Goal: Task Accomplishment & Management: Complete application form

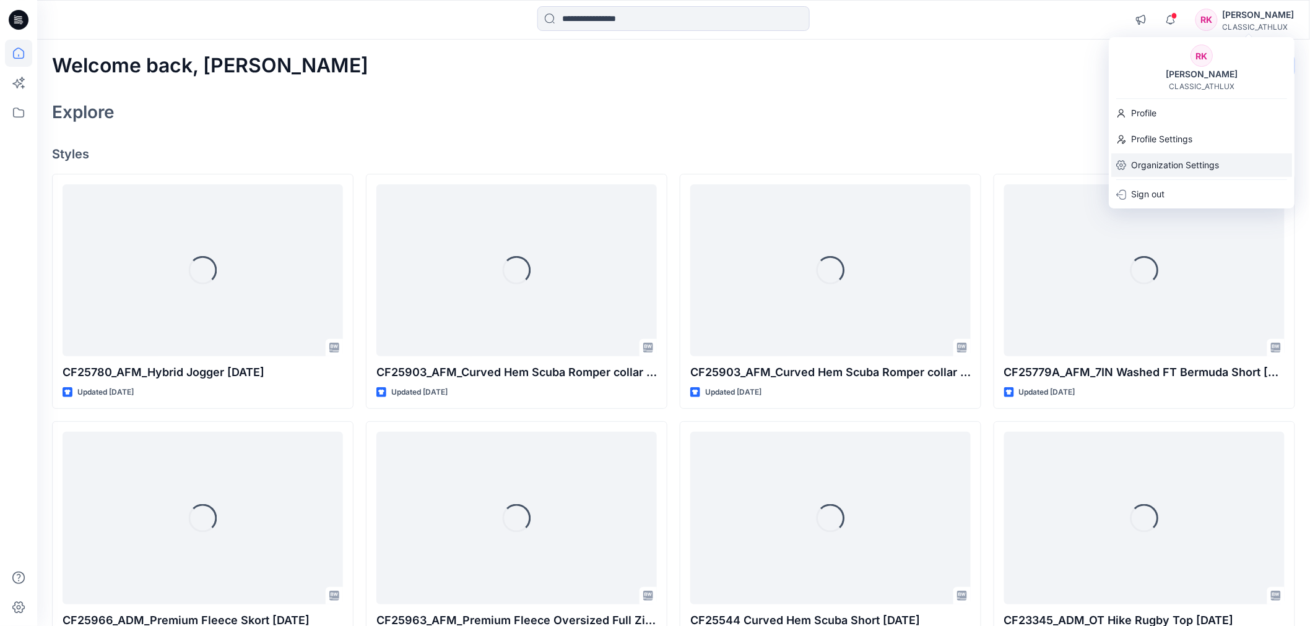
click at [1175, 169] on p "Organization Settings" at bounding box center [1175, 166] width 88 height 24
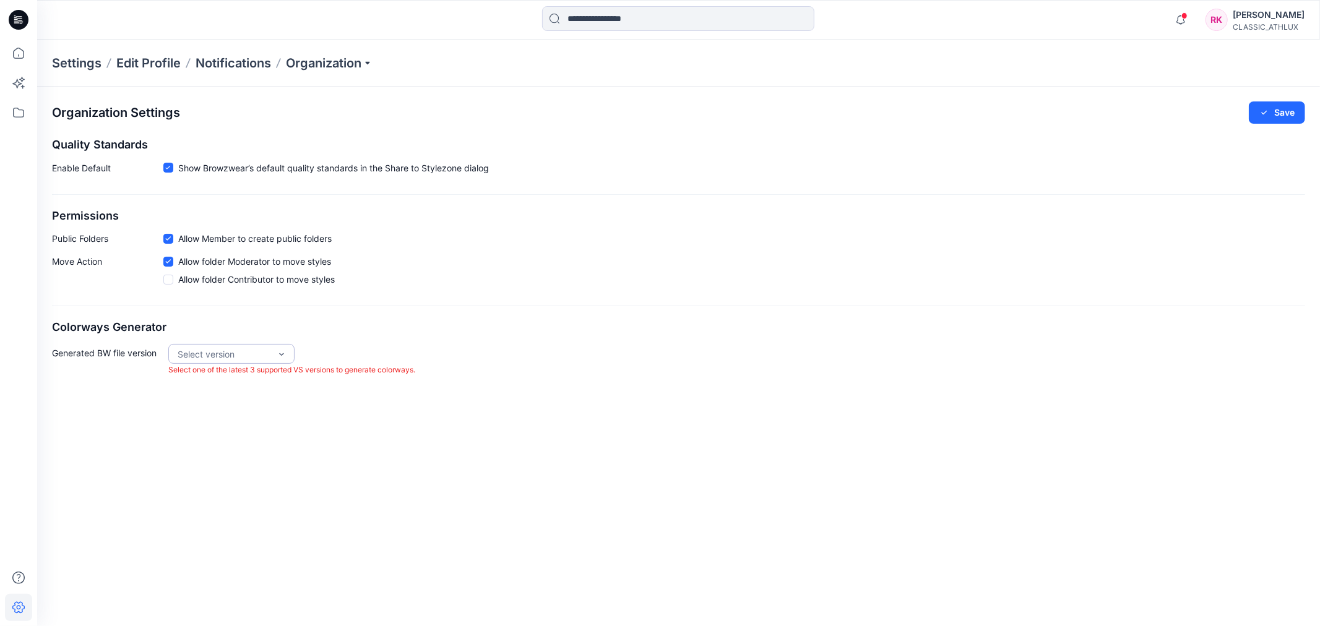
click at [279, 362] on div at bounding box center [282, 355] width 10 height 20
click at [246, 397] on div "VS 2025.1" at bounding box center [231, 402] width 121 height 22
click at [758, 399] on div "Organization Settings Save Quality Standards Enable Default Show Browzwear’s de…" at bounding box center [678, 246] width 1283 height 318
click at [258, 401] on div "VS 2025.1" at bounding box center [231, 402] width 121 height 22
click at [766, 400] on div "Organization Settings Save Quality Standards Enable Default Show Browzwear’s de…" at bounding box center [678, 246] width 1283 height 318
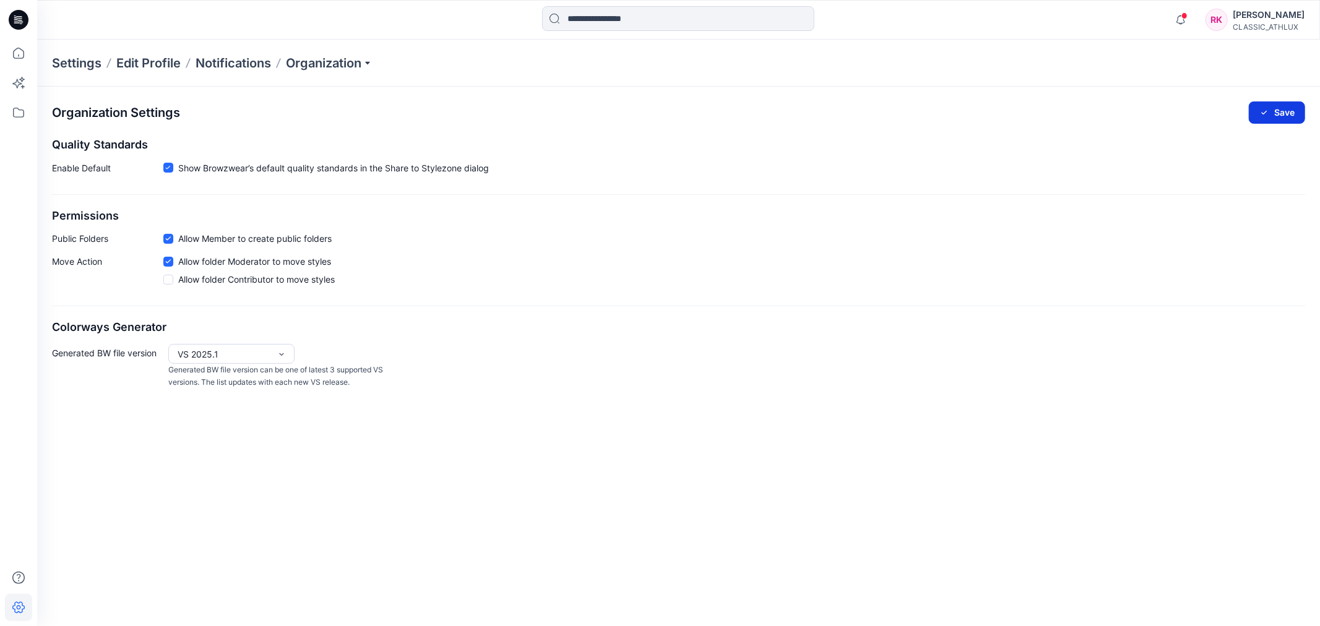
click at [1280, 118] on button "Save" at bounding box center [1277, 113] width 56 height 22
click at [1261, 14] on div "[PERSON_NAME]" at bounding box center [1269, 14] width 72 height 15
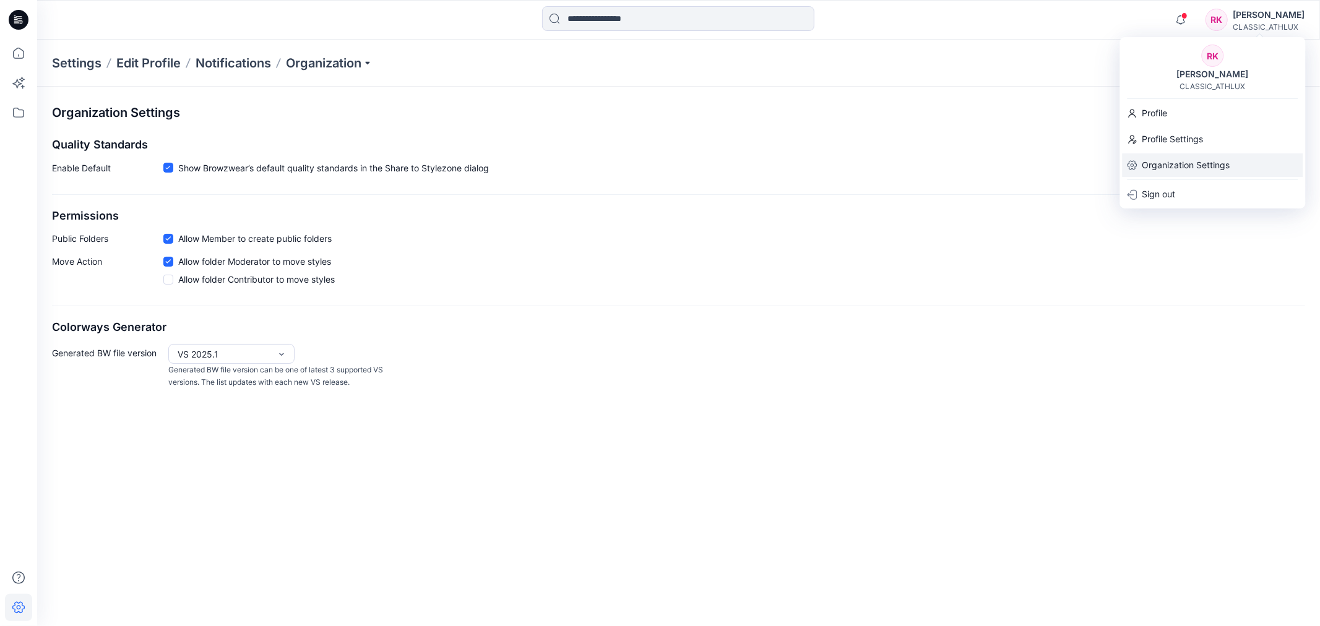
click at [1193, 164] on p "Organization Settings" at bounding box center [1187, 166] width 88 height 24
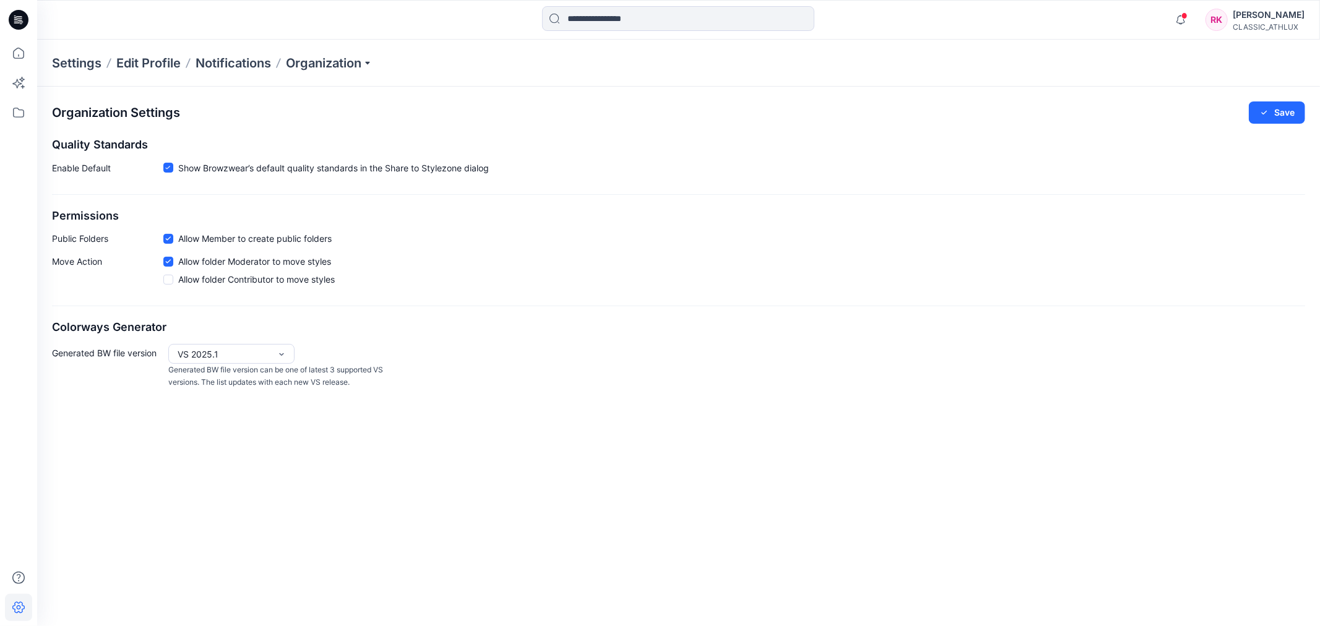
click at [1271, 14] on div "[PERSON_NAME]" at bounding box center [1269, 14] width 72 height 15
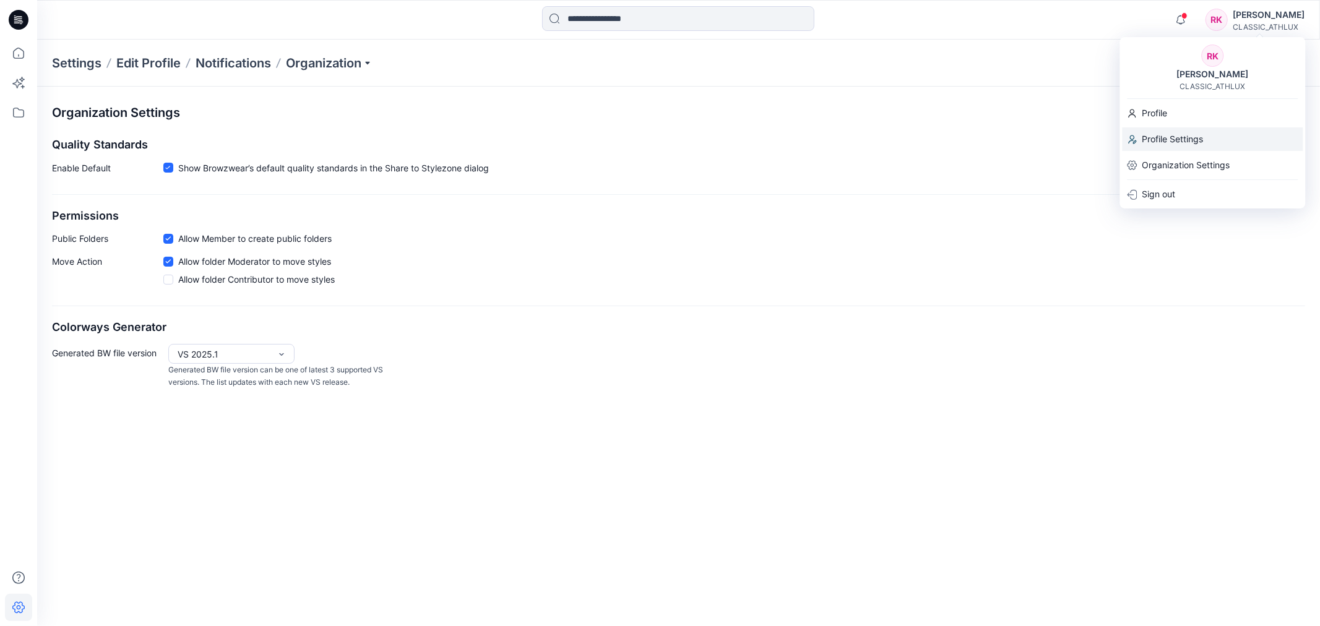
click at [1190, 141] on p "Profile Settings" at bounding box center [1173, 140] width 61 height 24
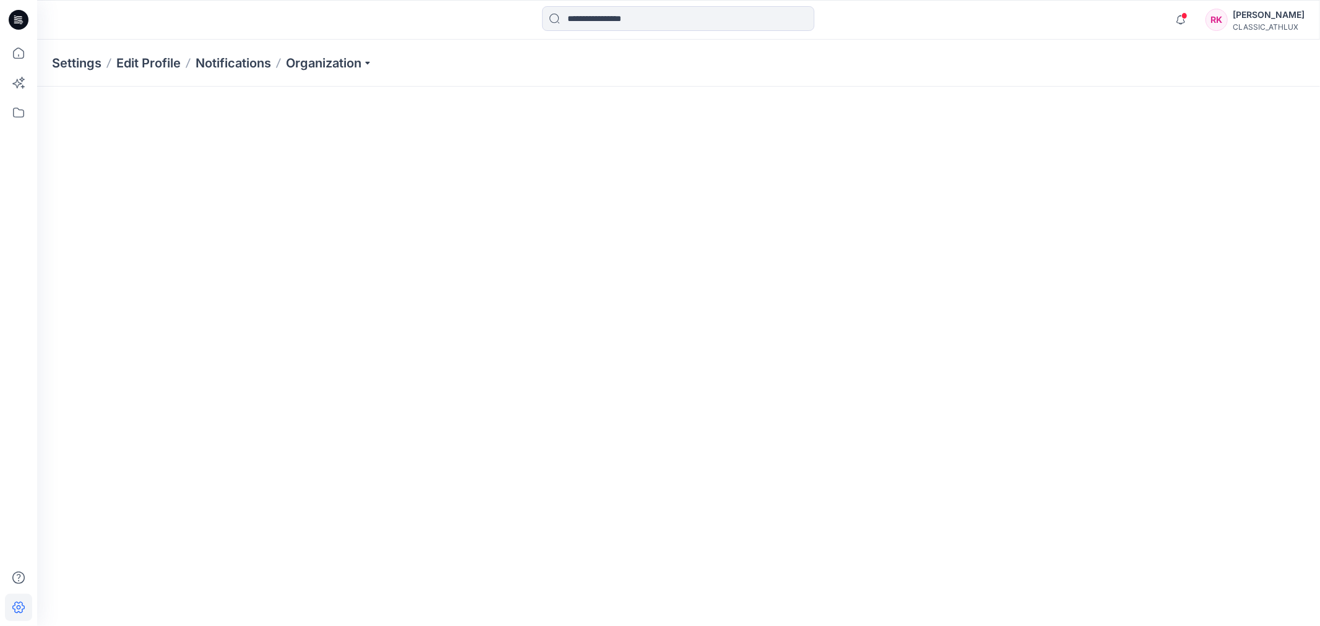
click at [1280, 8] on div "[PERSON_NAME]" at bounding box center [1269, 14] width 72 height 15
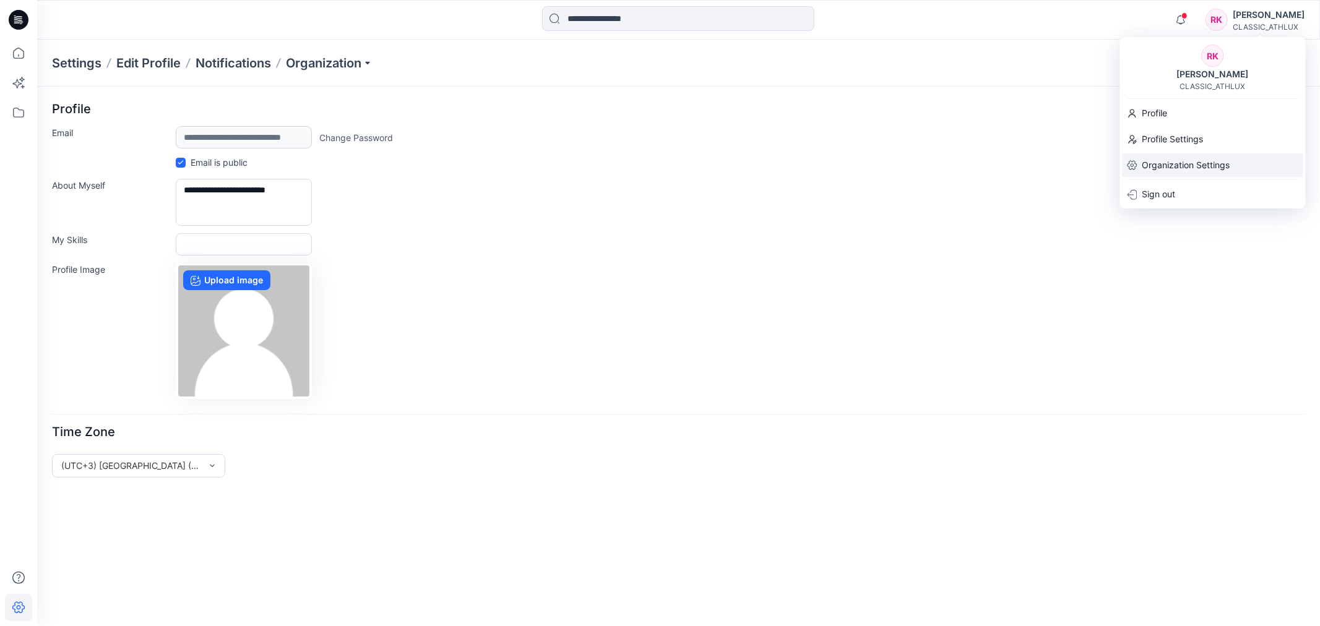
click at [1203, 154] on p "Organization Settings" at bounding box center [1187, 166] width 88 height 24
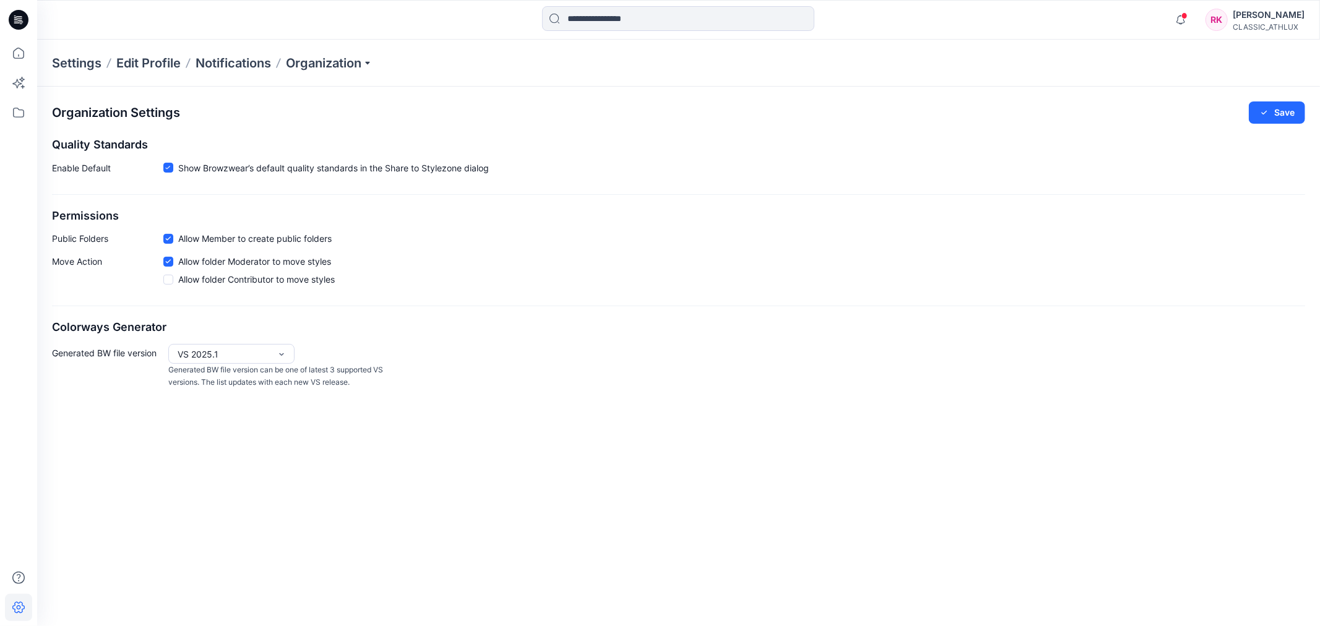
click at [324, 71] on div "Settings Edit Profile Notifications Organization" at bounding box center [678, 63] width 1283 height 47
click at [355, 63] on p "Organization" at bounding box center [329, 62] width 87 height 17
click at [333, 97] on link "Invite/Edit Users" at bounding box center [331, 91] width 181 height 25
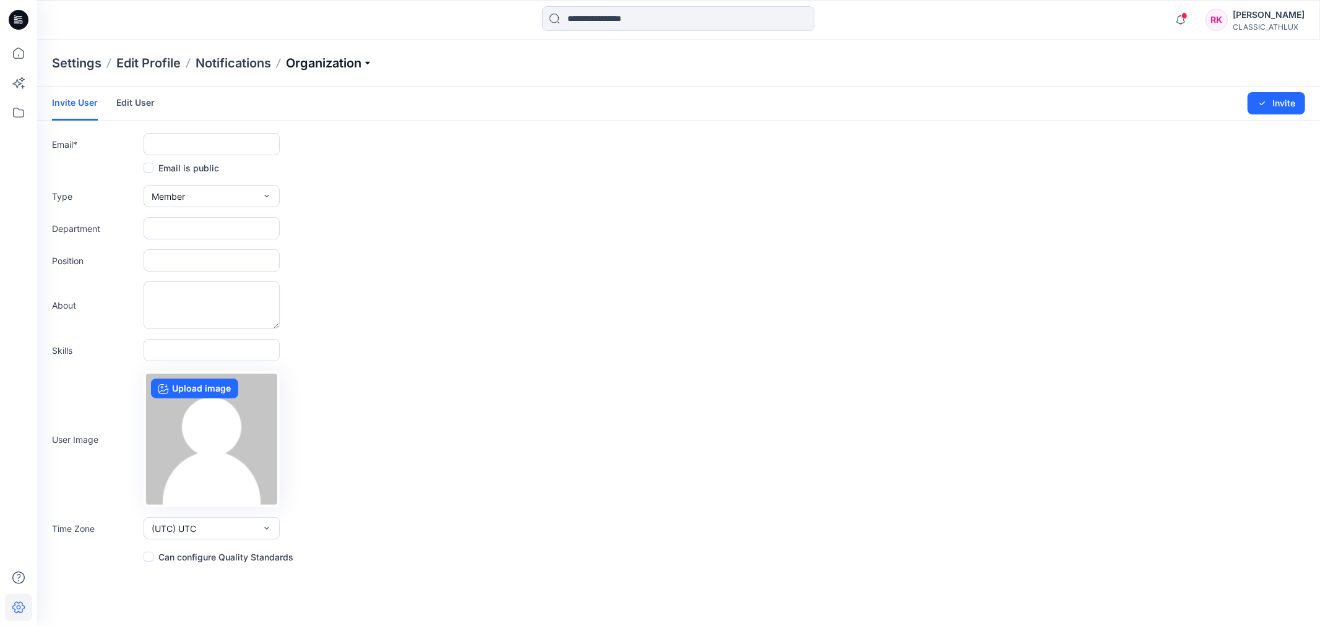
click at [365, 66] on p "Organization" at bounding box center [329, 62] width 87 height 17
click at [685, 141] on div "Email *" at bounding box center [678, 144] width 1253 height 22
click at [139, 105] on link "Edit User" at bounding box center [135, 103] width 38 height 32
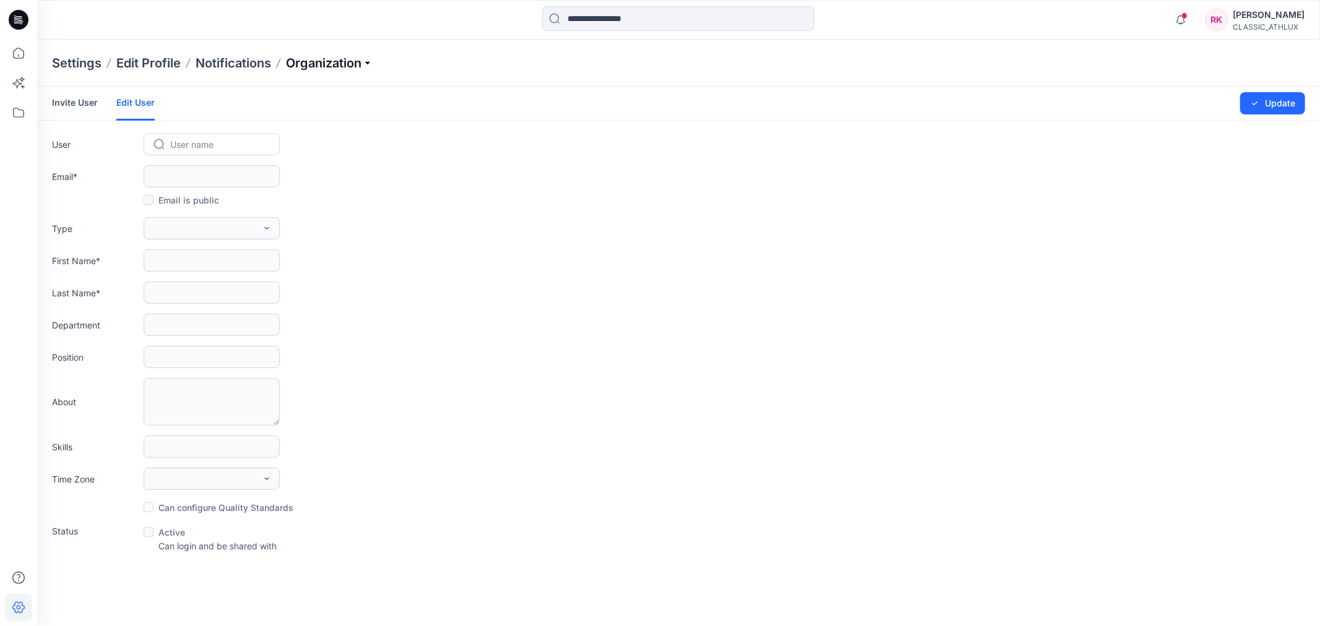
click at [329, 58] on p "Organization" at bounding box center [329, 62] width 87 height 17
click at [302, 165] on link "Manage Tags" at bounding box center [331, 165] width 181 height 25
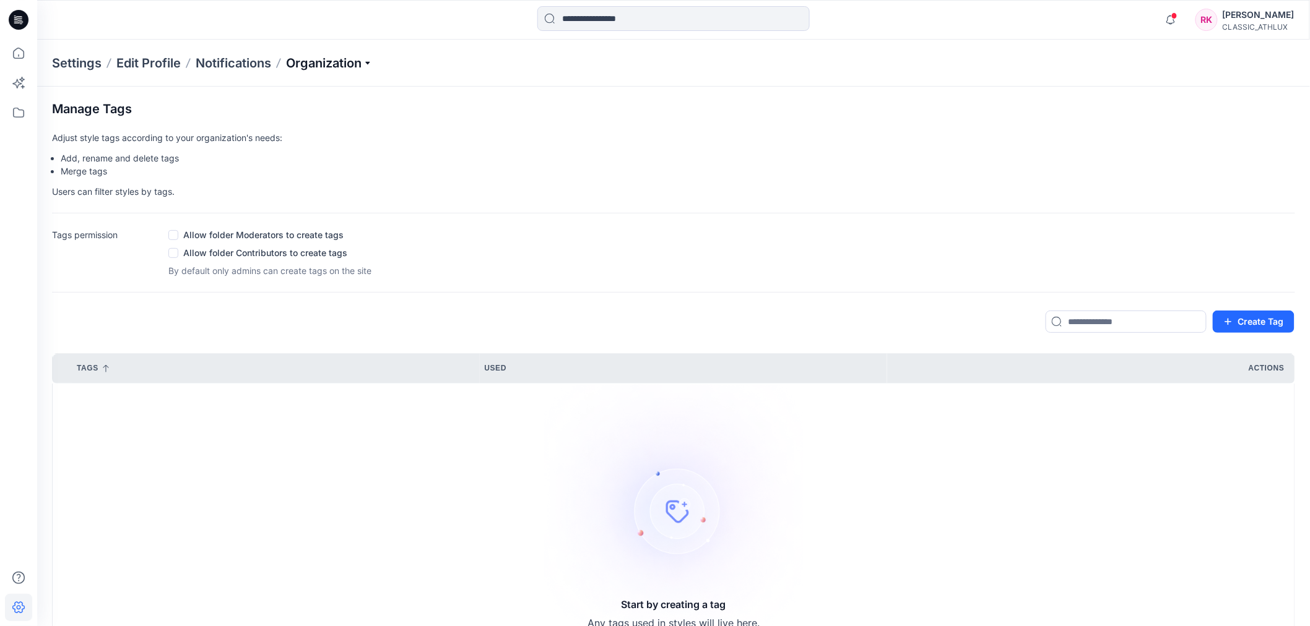
click at [366, 62] on p "Organization" at bounding box center [329, 62] width 87 height 17
click at [320, 183] on link "Organization Settings" at bounding box center [331, 190] width 181 height 25
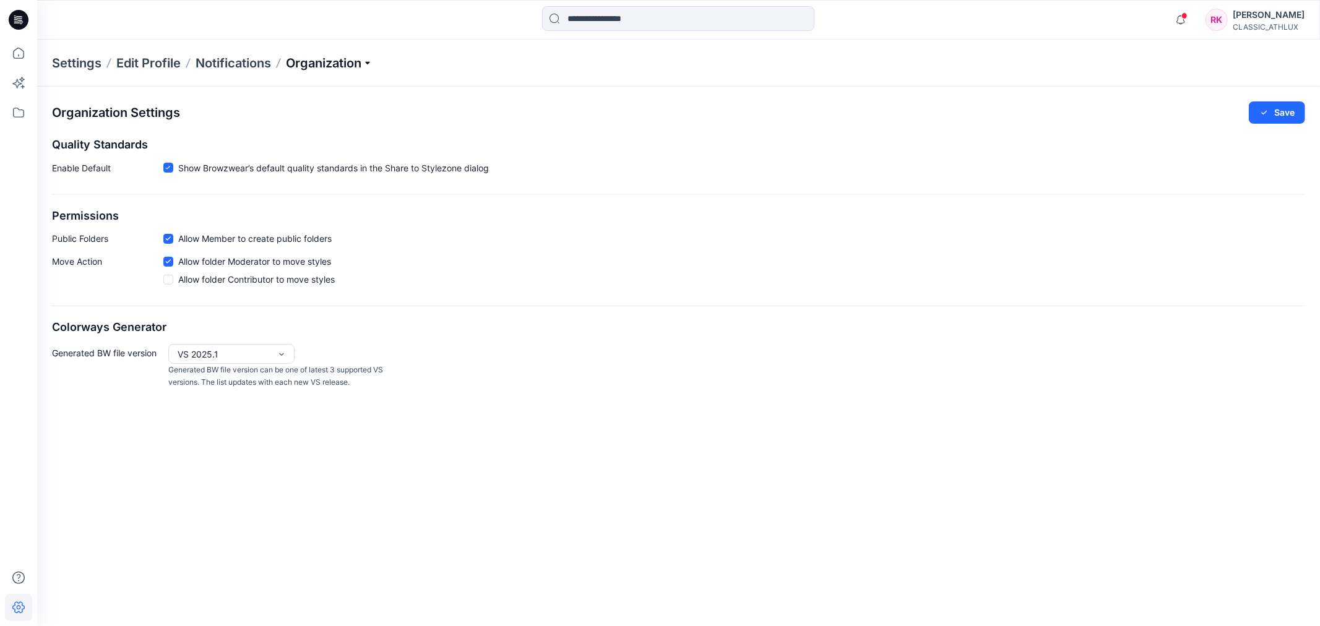
click at [366, 69] on p "Organization" at bounding box center [329, 62] width 87 height 17
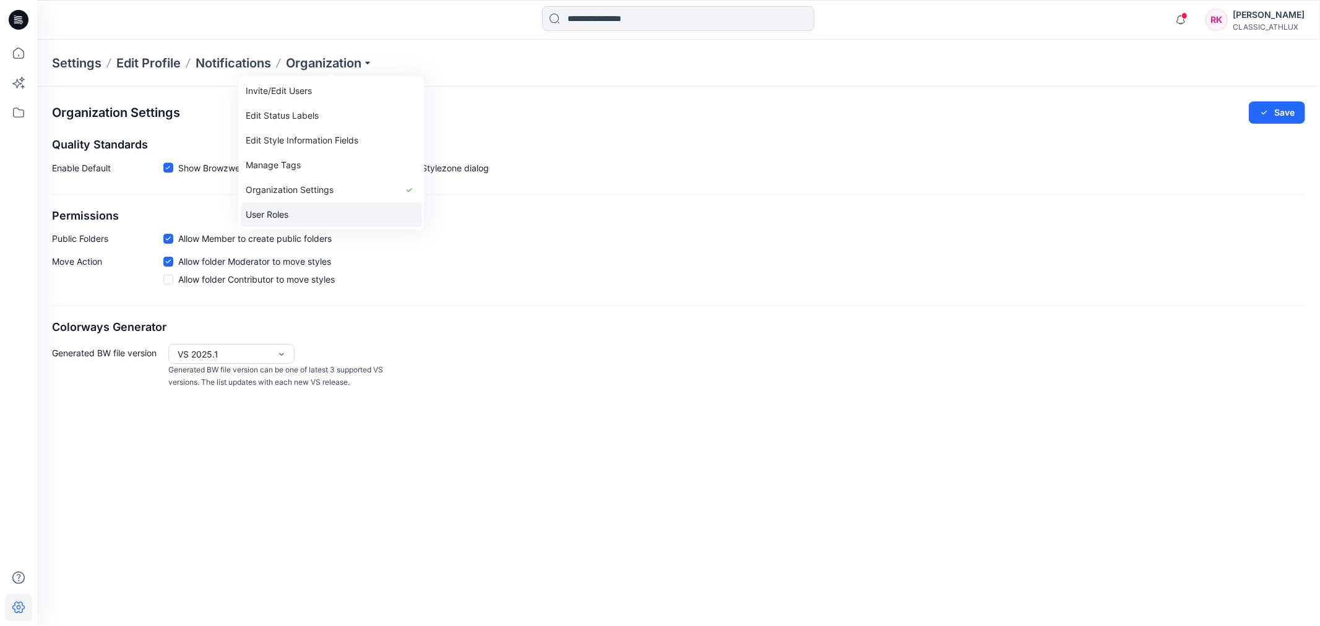
click at [281, 212] on link "User Roles" at bounding box center [331, 214] width 181 height 25
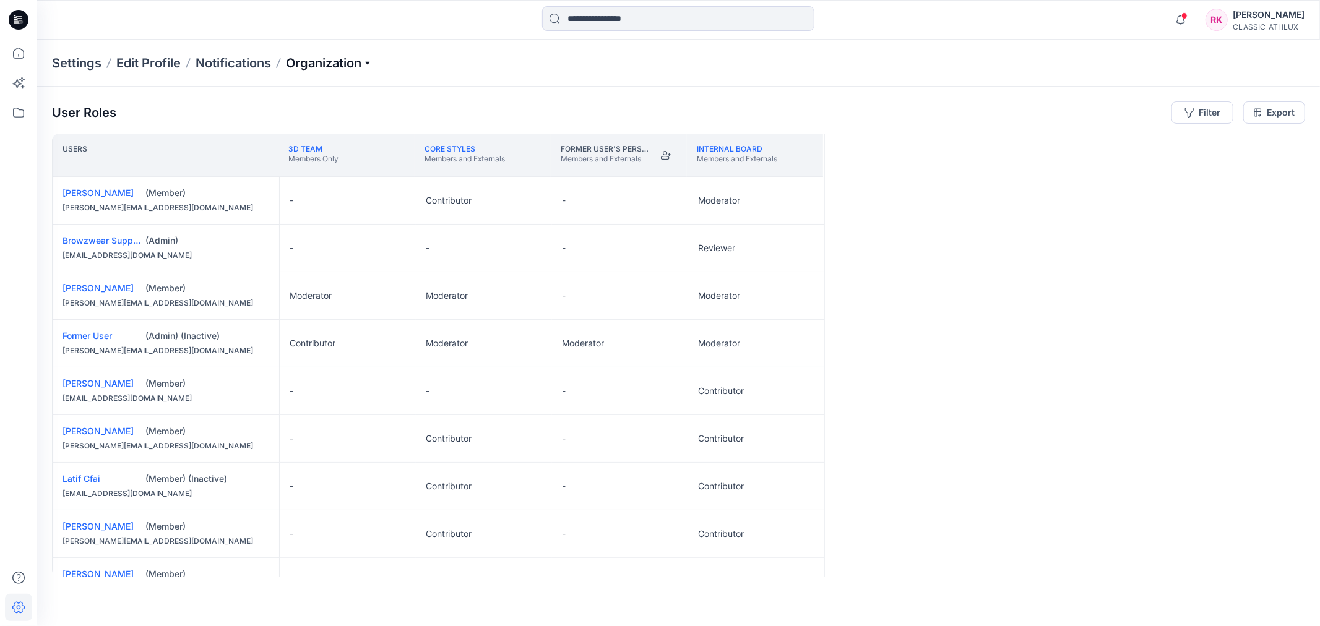
click at [353, 59] on p "Organization" at bounding box center [329, 62] width 87 height 17
click at [1071, 223] on div "Users 3D Team Members Only CORE Styles Members and Externals Former User's Pers…" at bounding box center [678, 356] width 1253 height 444
click at [355, 63] on p "Organization" at bounding box center [329, 62] width 87 height 17
click at [1136, 210] on div "Users 3D Team Members Only CORE Styles Members and Externals Former User's Pers…" at bounding box center [678, 356] width 1253 height 444
click at [353, 54] on p "Organization" at bounding box center [329, 62] width 87 height 17
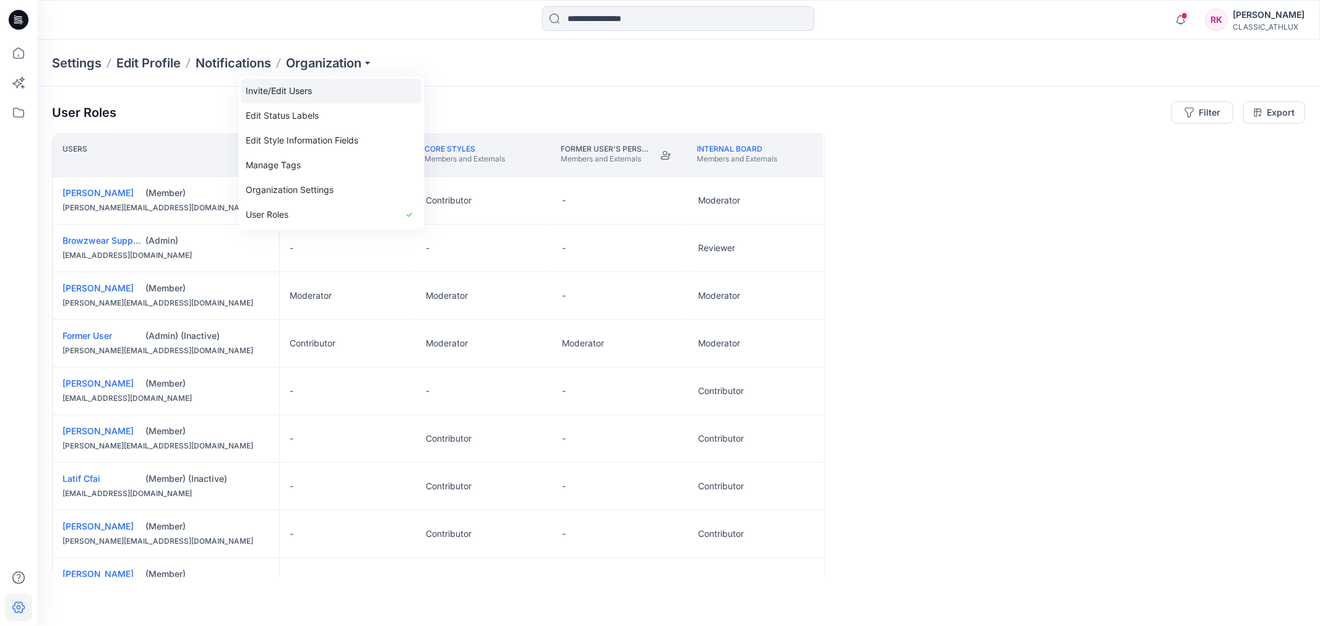
click at [308, 95] on link "Invite/Edit Users" at bounding box center [331, 91] width 181 height 25
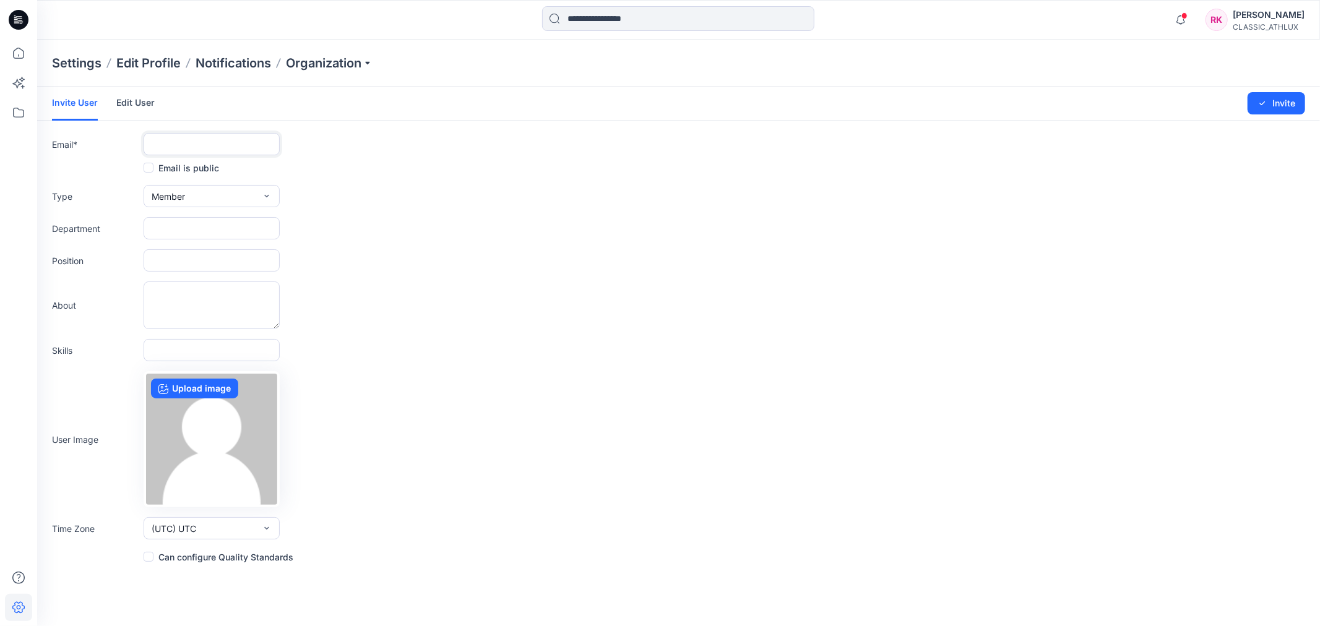
click at [180, 146] on input "text" at bounding box center [212, 144] width 136 height 22
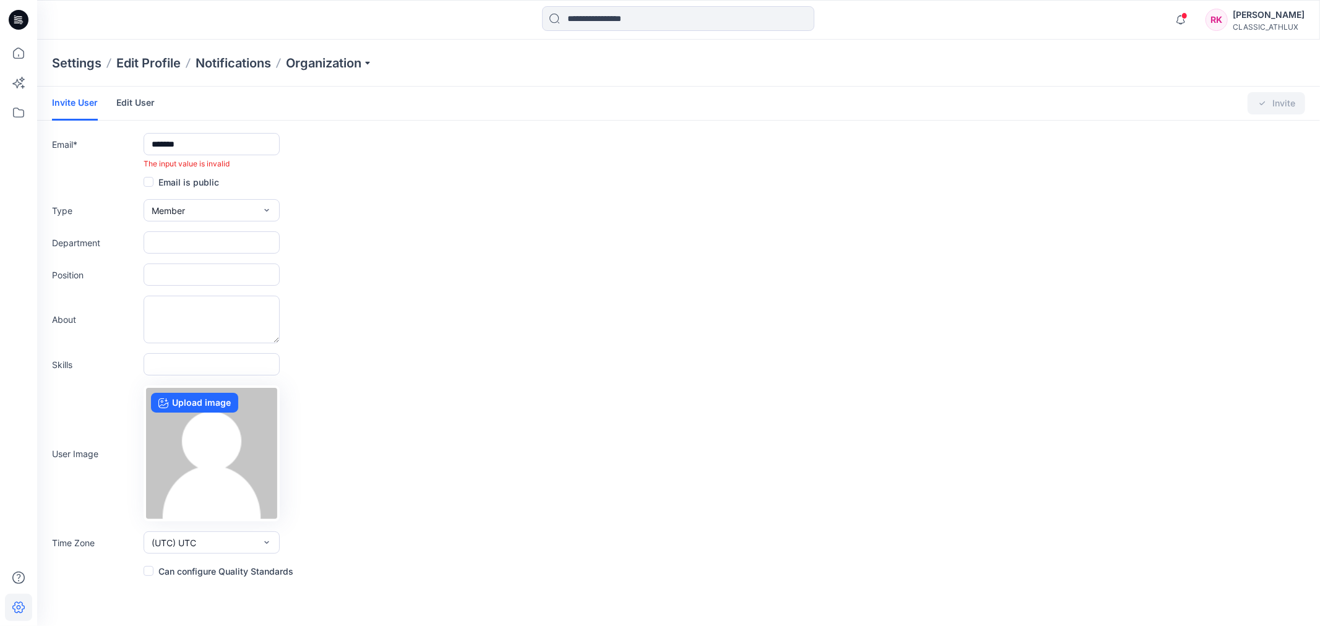
click at [561, 154] on div "Email * ******* The input value is invalid" at bounding box center [678, 151] width 1253 height 37
drag, startPoint x: 214, startPoint y: 149, endPoint x: 96, endPoint y: 147, distance: 118.2
click at [96, 147] on div "Email * ******* The input value is invalid" at bounding box center [678, 151] width 1253 height 37
click at [209, 144] on input "*******" at bounding box center [212, 144] width 136 height 22
drag, startPoint x: 209, startPoint y: 144, endPoint x: 136, endPoint y: 142, distance: 72.4
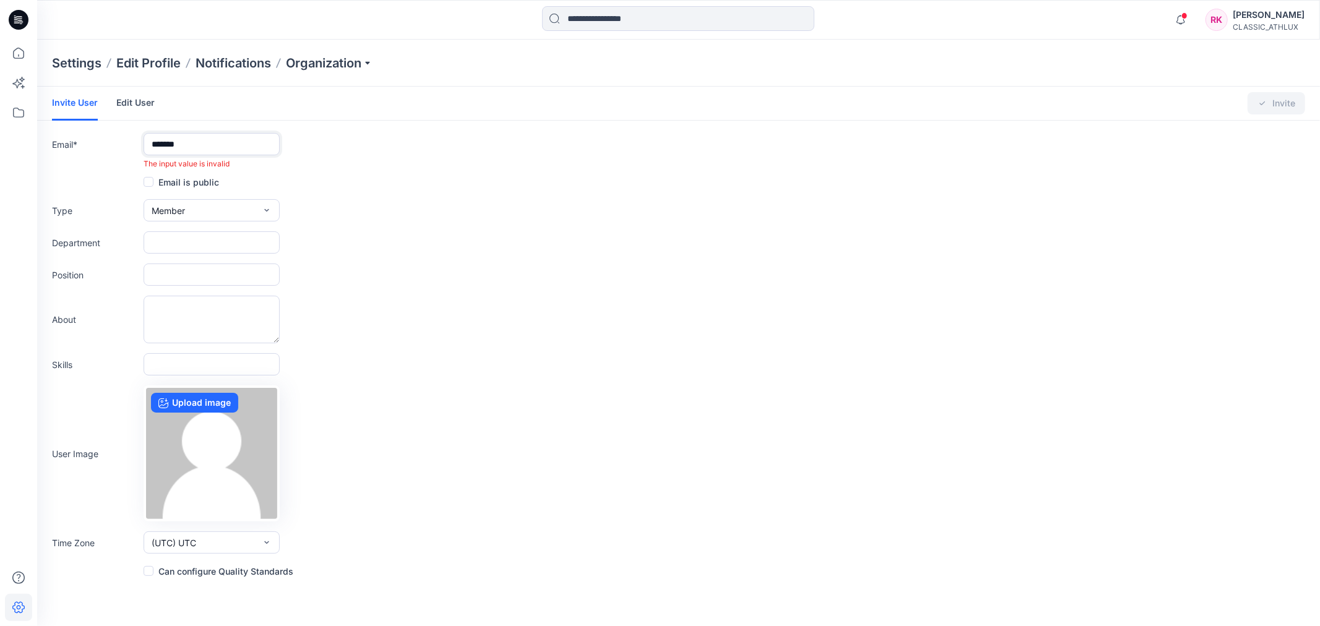
click at [136, 142] on div "Email * ******* The input value is invalid" at bounding box center [678, 151] width 1253 height 37
paste input "**********"
type input "**********"
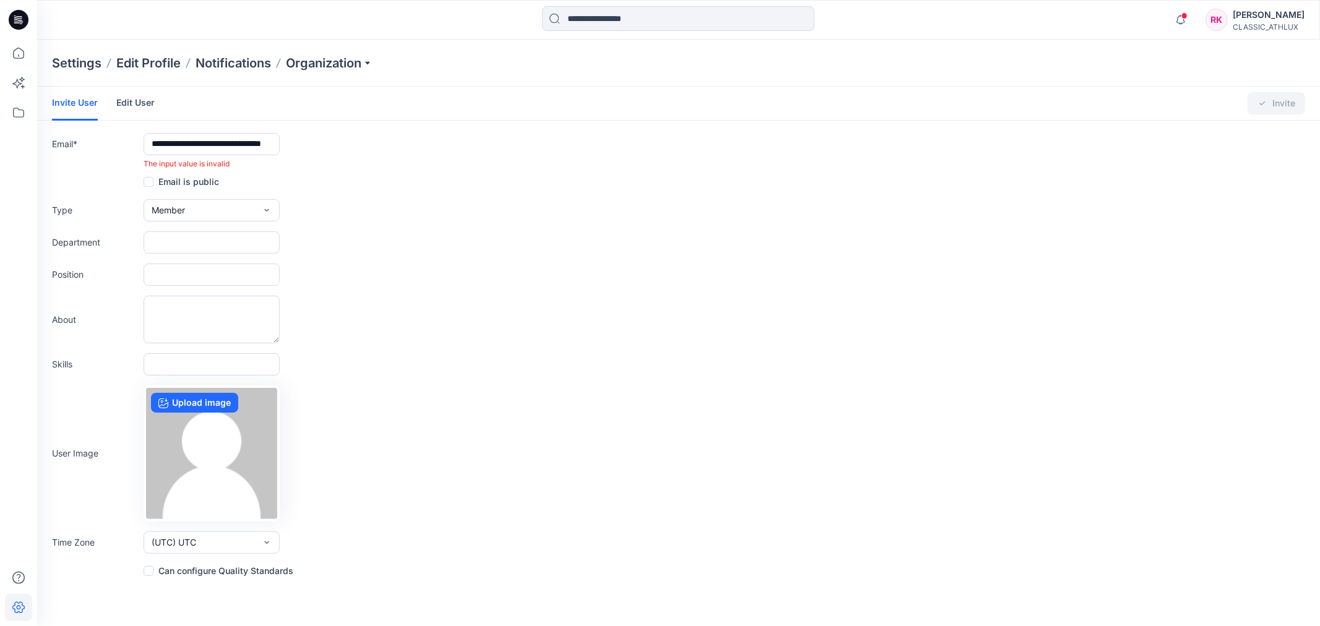
click at [429, 177] on div "Email is public" at bounding box center [678, 182] width 1253 height 15
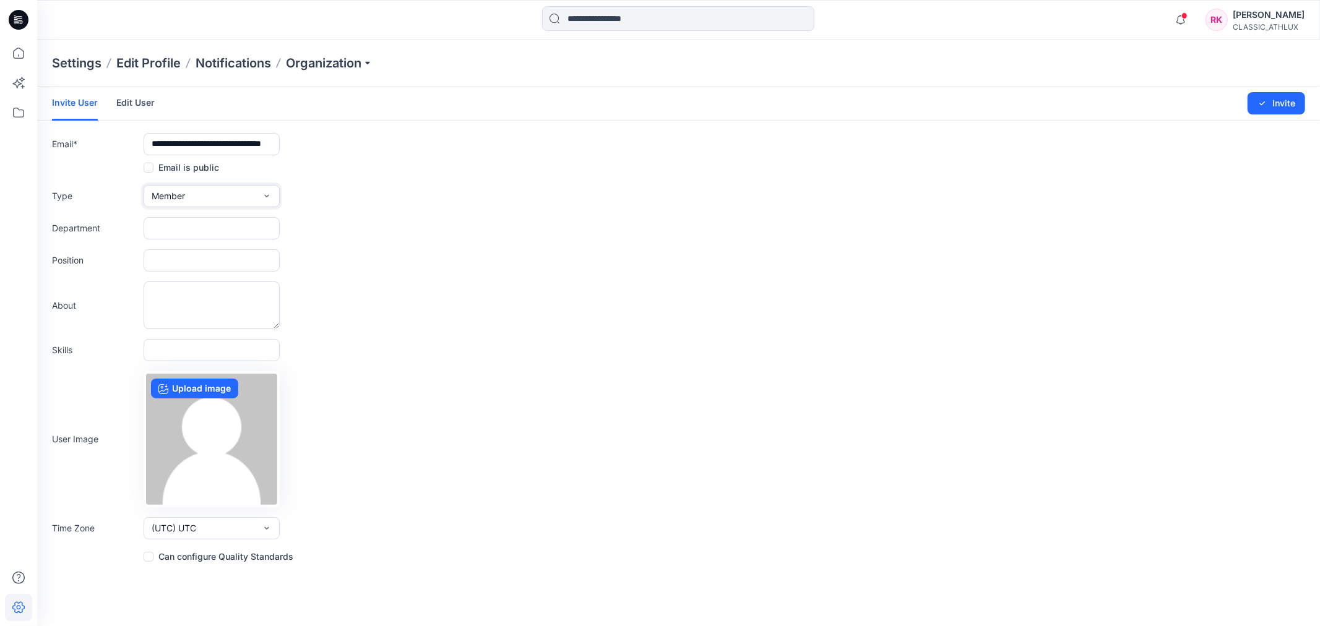
click at [258, 199] on button "Member" at bounding box center [212, 196] width 136 height 22
click at [266, 196] on icon "button" at bounding box center [266, 196] width 4 height 2
click at [410, 199] on div "Type Member External Member Admin" at bounding box center [678, 196] width 1253 height 22
click at [189, 227] on input "text" at bounding box center [212, 228] width 136 height 22
type input "**"
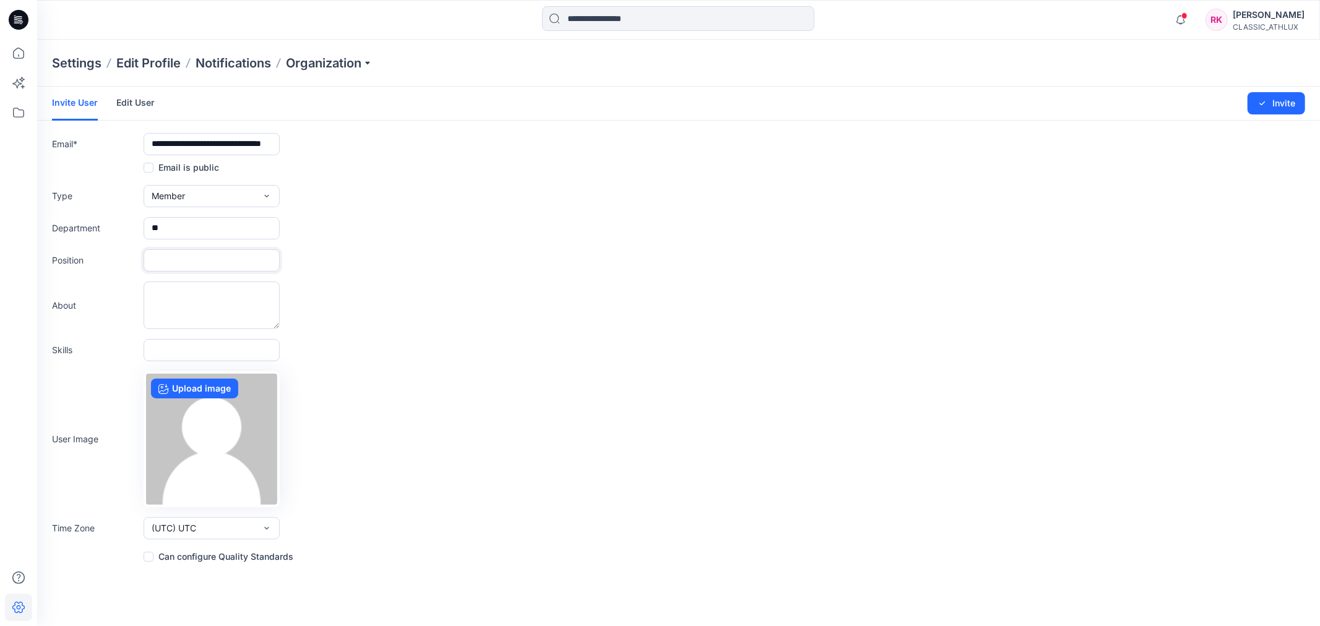
click at [166, 264] on input "text" at bounding box center [212, 260] width 136 height 22
type input "**********"
drag, startPoint x: 354, startPoint y: 261, endPoint x: 352, endPoint y: 243, distance: 18.1
click at [355, 261] on div "**********" at bounding box center [678, 260] width 1253 height 22
click at [189, 296] on textarea at bounding box center [212, 306] width 136 height 48
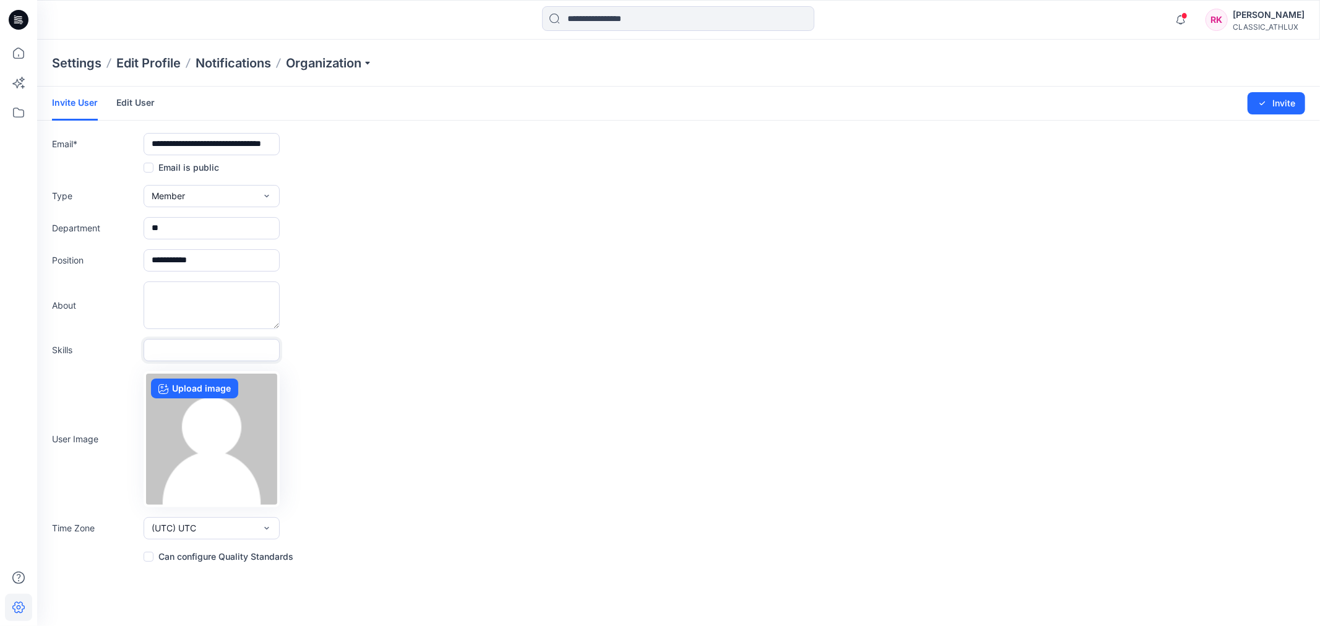
click at [177, 347] on input "text" at bounding box center [212, 350] width 136 height 22
click at [270, 524] on icon "button" at bounding box center [267, 529] width 10 height 10
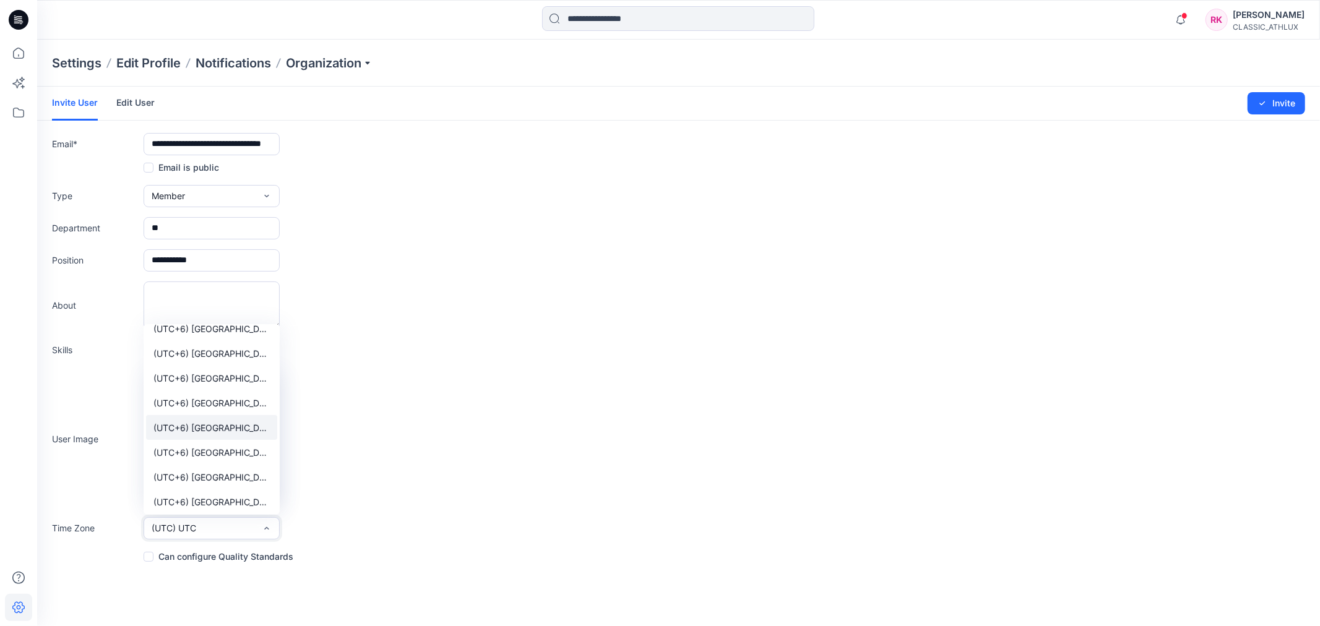
scroll to position [8390, 0]
click at [246, 412] on span "(UTC+5:30) [GEOGRAPHIC_DATA] ([GEOGRAPHIC_DATA])" at bounding box center [212, 416] width 116 height 13
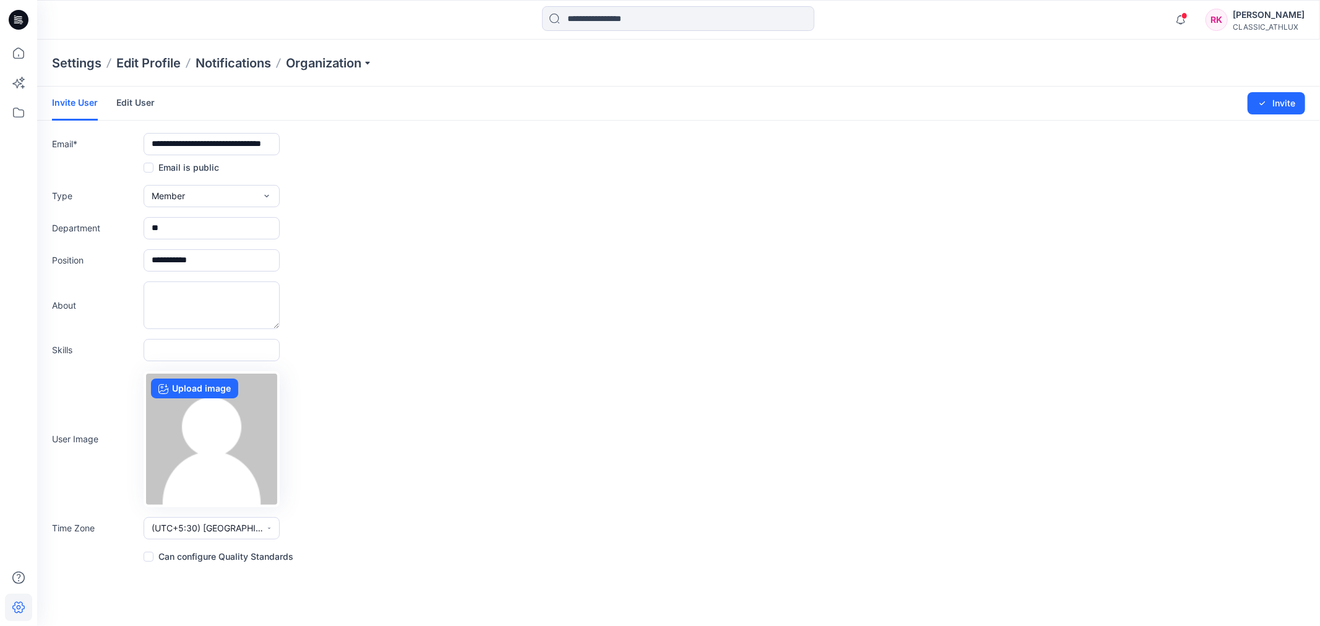
click at [199, 556] on label "Can configure Quality Standards" at bounding box center [219, 557] width 150 height 15
click at [168, 560] on label "Can configure Quality Standards" at bounding box center [219, 557] width 150 height 15
click at [20, 577] on icon at bounding box center [18, 578] width 27 height 27
click at [592, 394] on div "User Image Upload image" at bounding box center [678, 439] width 1253 height 136
click at [274, 558] on label "Can configure Quality Standards" at bounding box center [219, 557] width 150 height 15
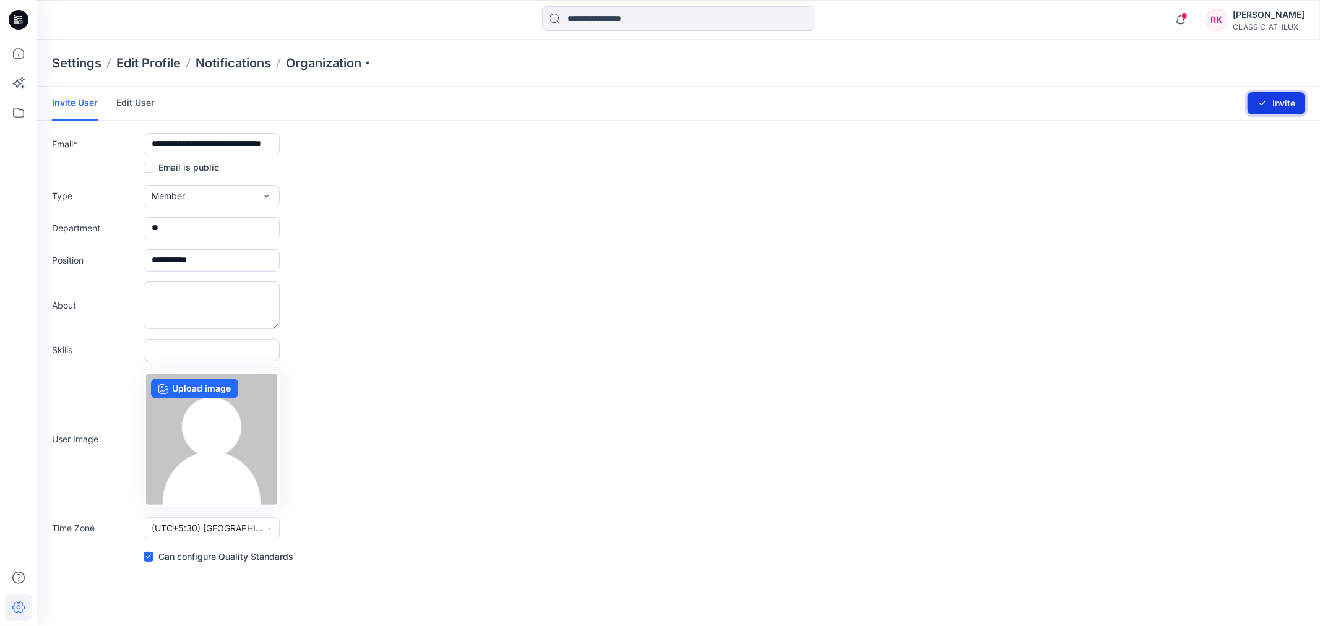
click at [1279, 106] on button "Invite" at bounding box center [1277, 103] width 58 height 22
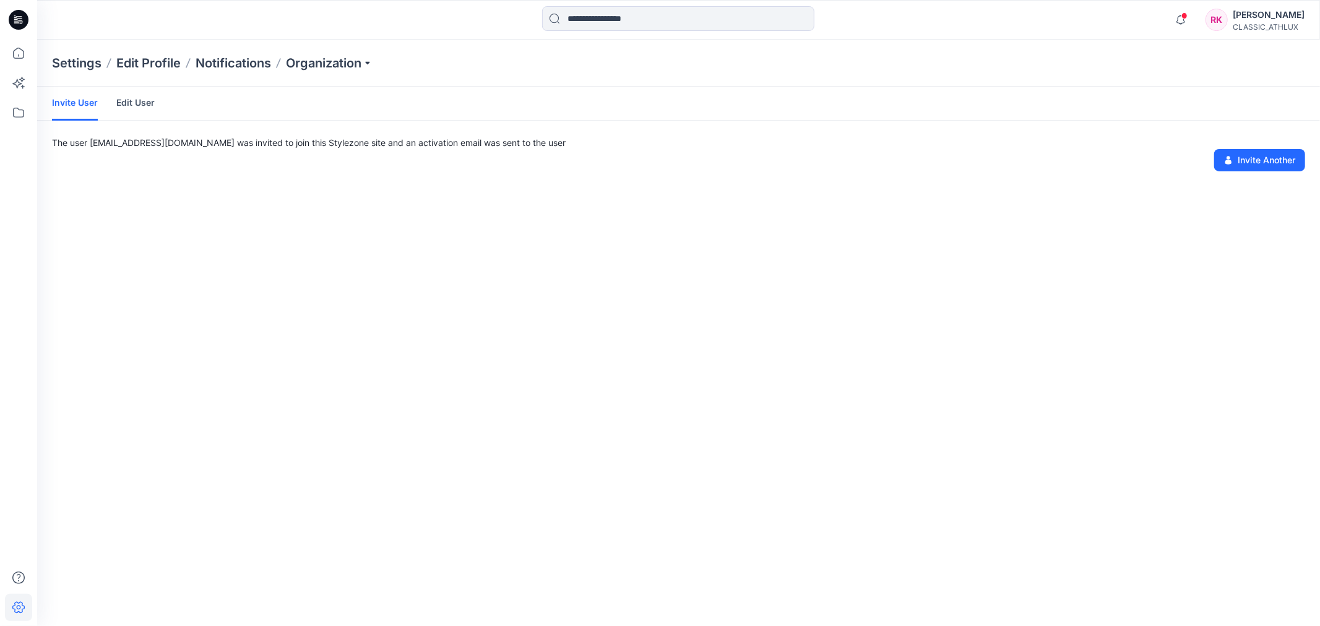
click at [568, 297] on div "Invite User Edit User The user [EMAIL_ADDRESS][DOMAIN_NAME] was invited to join…" at bounding box center [678, 357] width 1283 height 540
click at [329, 58] on p "Organization" at bounding box center [329, 62] width 87 height 17
click at [298, 93] on link "Invite/Edit Users" at bounding box center [331, 91] width 181 height 25
click at [365, 57] on p "Organization" at bounding box center [329, 62] width 87 height 17
click at [281, 213] on link "User Roles" at bounding box center [331, 214] width 181 height 25
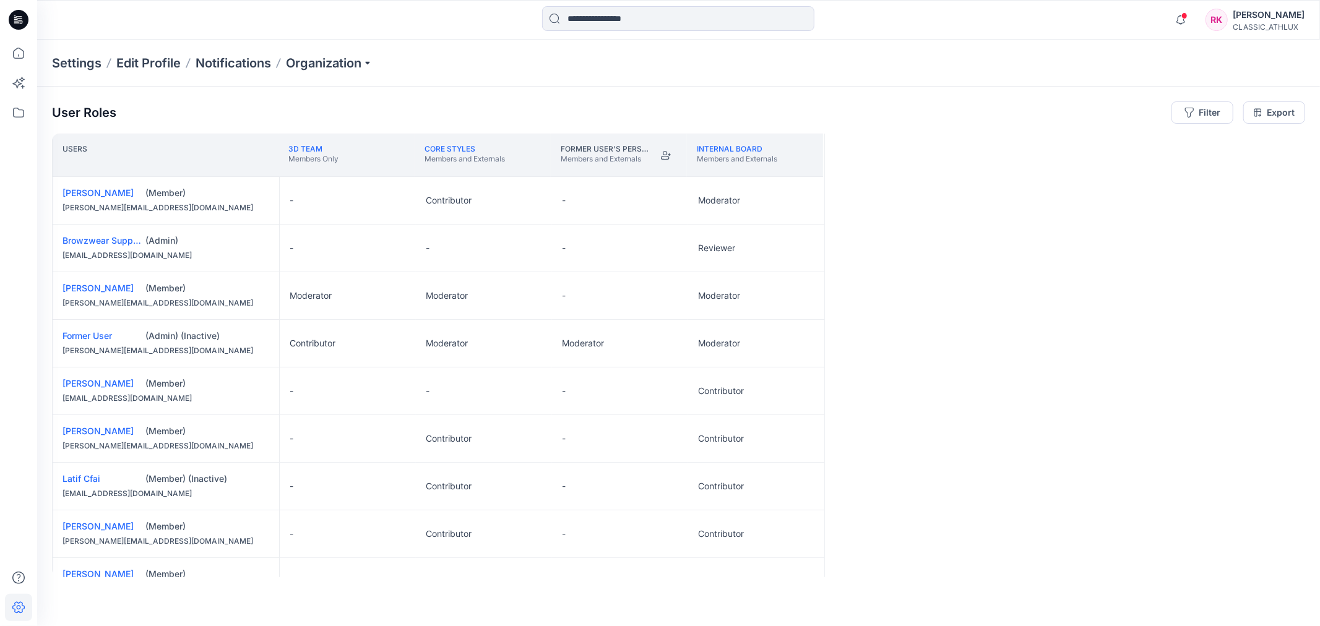
drag, startPoint x: 357, startPoint y: 61, endPoint x: 347, endPoint y: 76, distance: 18.2
click at [357, 61] on p "Organization" at bounding box center [329, 62] width 87 height 17
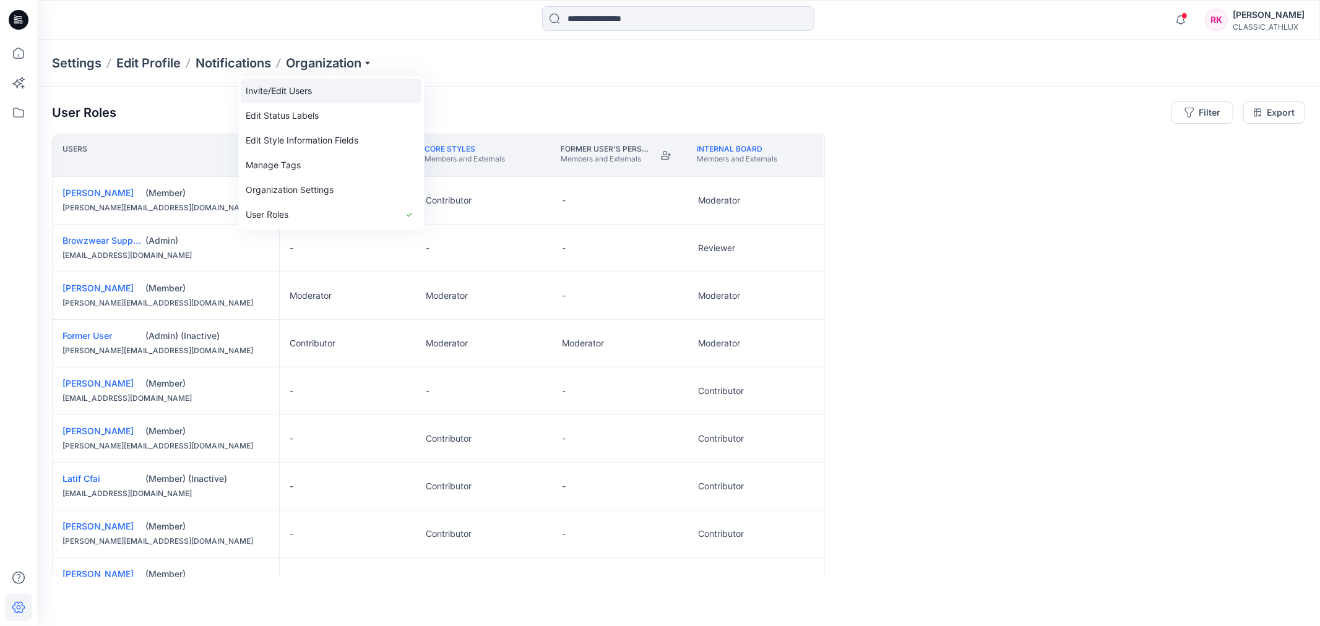
click at [332, 89] on link "Invite/Edit Users" at bounding box center [331, 91] width 181 height 25
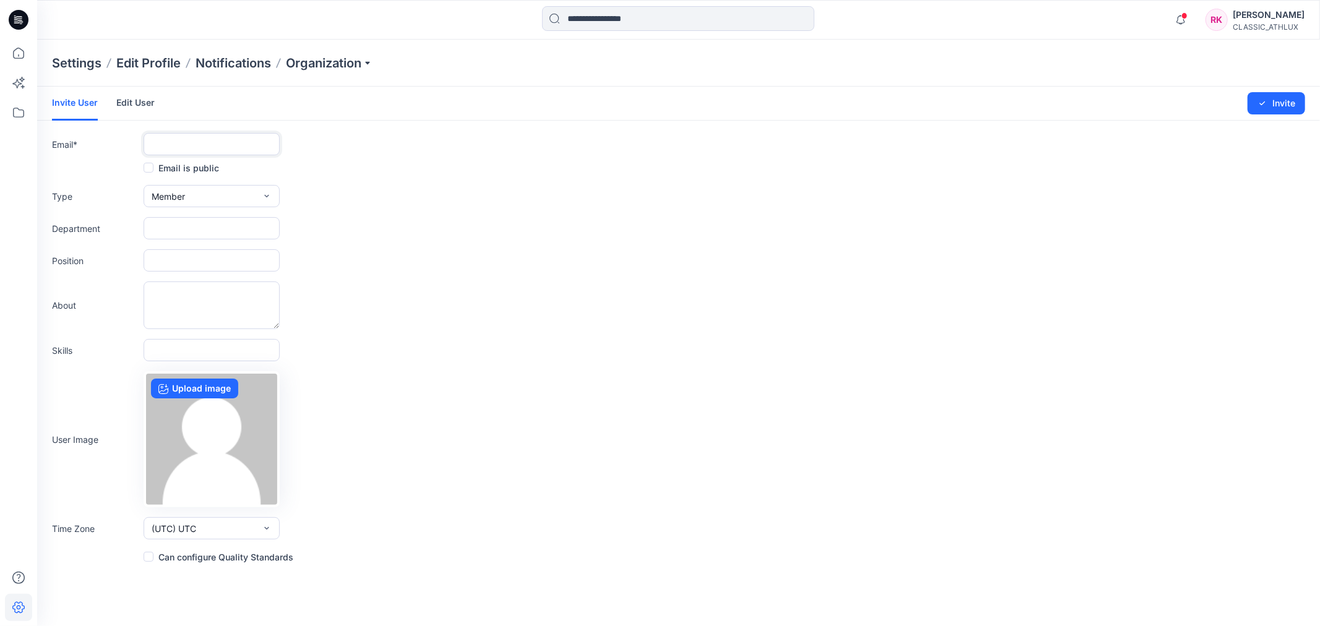
click at [210, 145] on input "text" at bounding box center [212, 144] width 136 height 22
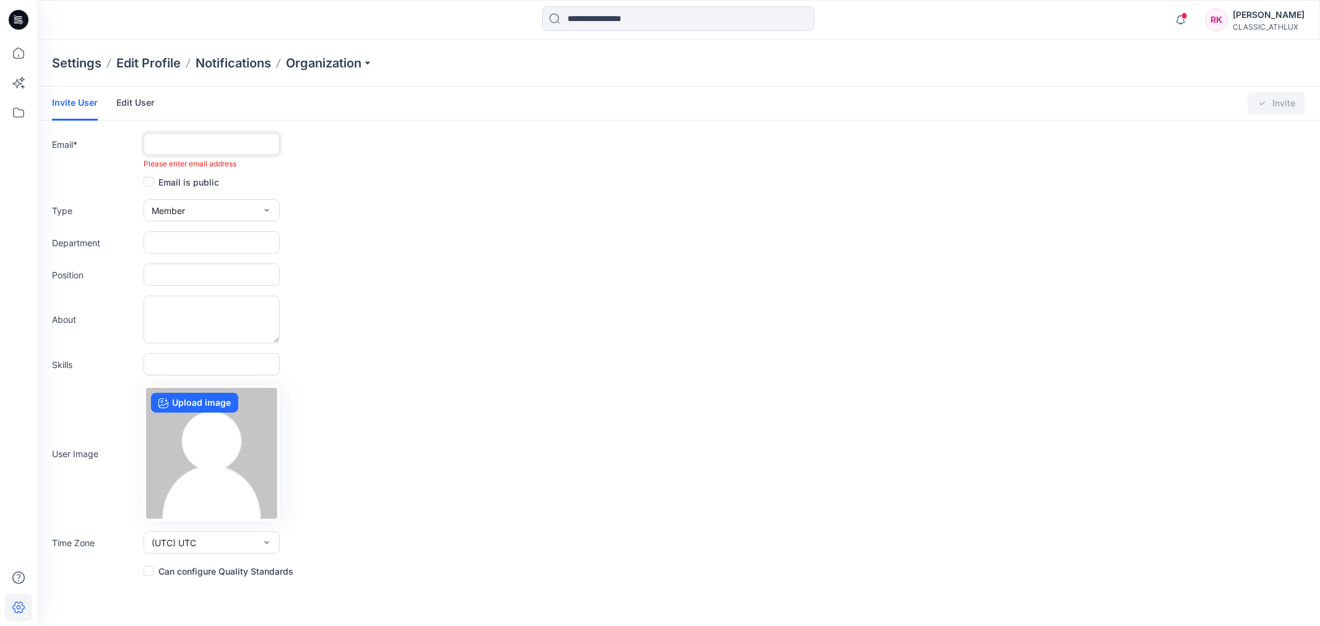
click at [236, 145] on input "text" at bounding box center [212, 144] width 136 height 22
paste input "**********"
type input "**********"
click at [397, 199] on div "Type Member External Member Admin" at bounding box center [678, 210] width 1253 height 22
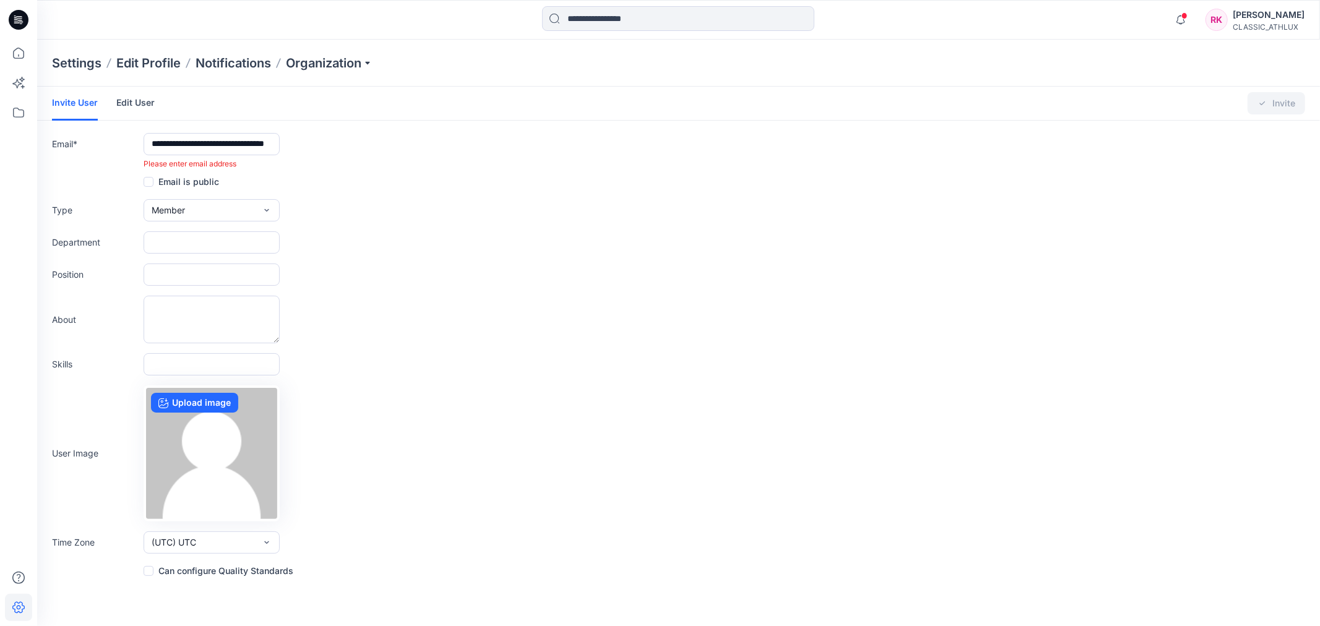
scroll to position [0, 0]
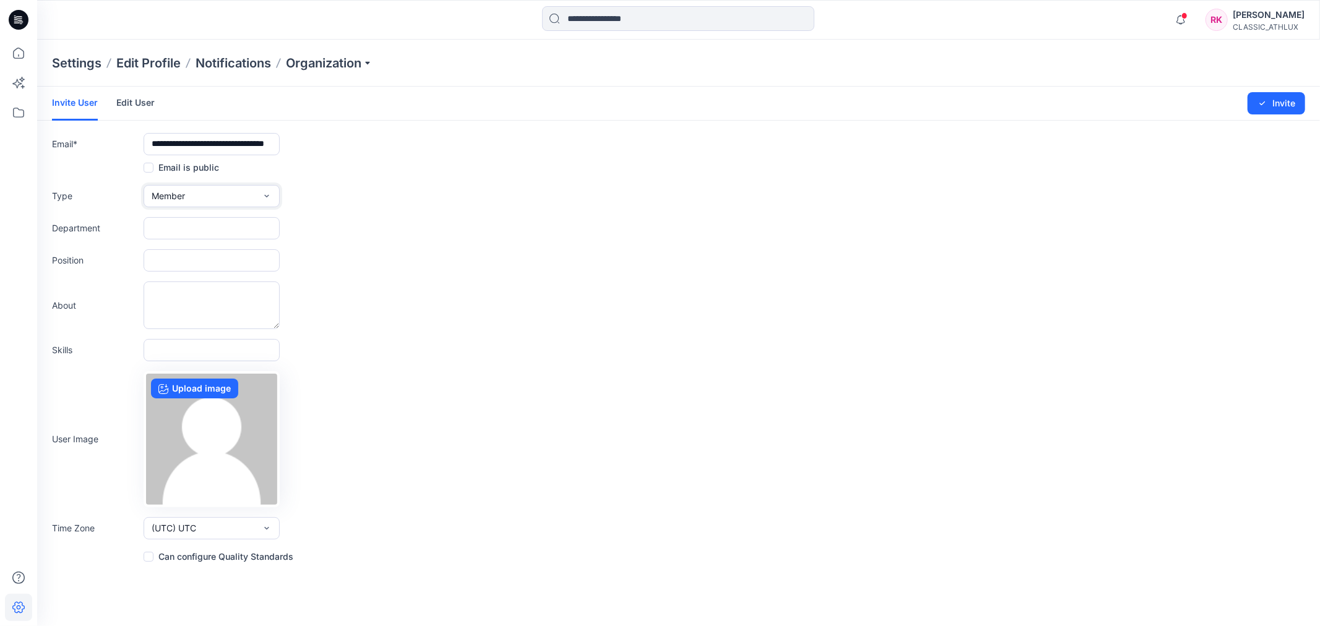
click at [251, 197] on button "Member" at bounding box center [212, 196] width 136 height 22
click at [342, 217] on div "Department" at bounding box center [678, 228] width 1253 height 22
click at [209, 228] on input "text" at bounding box center [212, 228] width 136 height 22
type input "**"
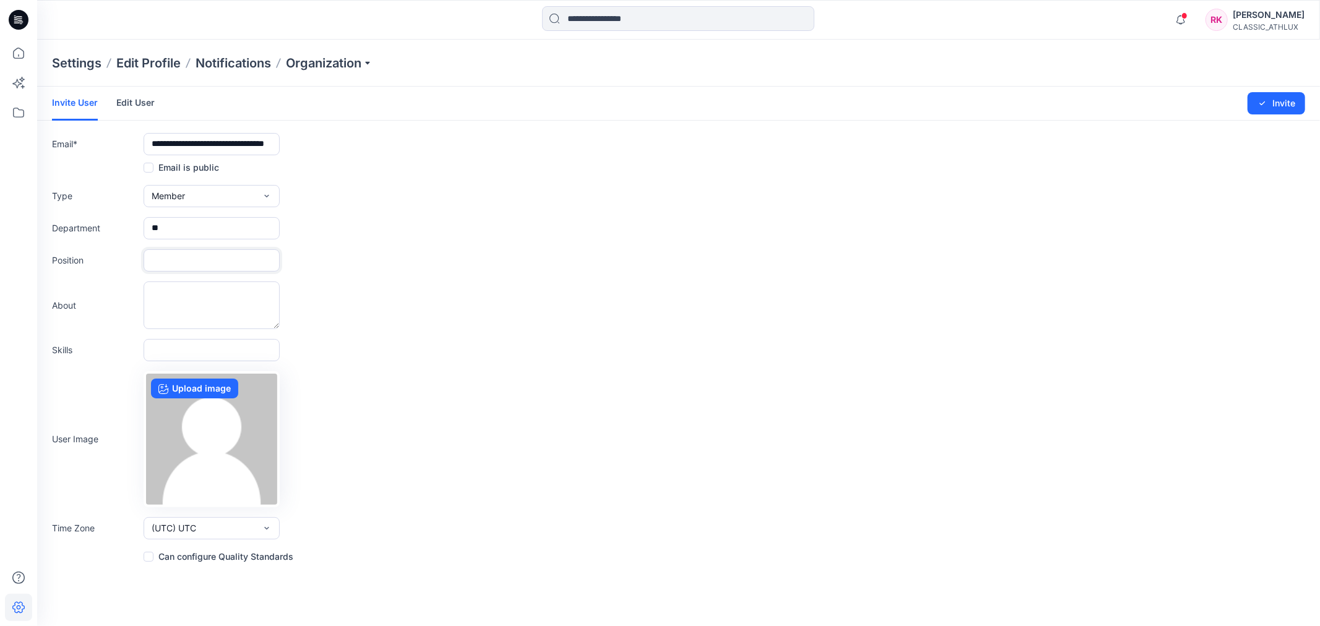
click at [199, 263] on input "text" at bounding box center [212, 260] width 136 height 22
type input "**********"
click at [163, 298] on textarea at bounding box center [212, 306] width 136 height 48
drag, startPoint x: 197, startPoint y: 340, endPoint x: 192, endPoint y: 306, distance: 35.0
click at [196, 340] on input "text" at bounding box center [212, 350] width 136 height 22
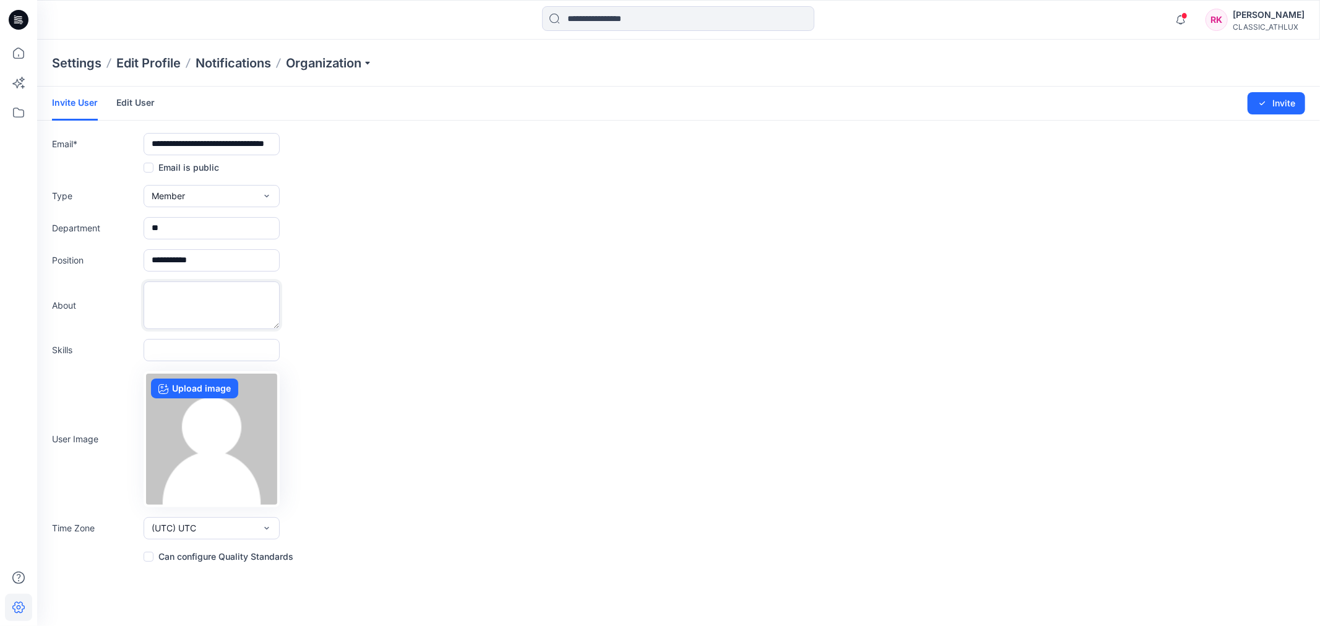
click at [190, 306] on textarea at bounding box center [212, 306] width 136 height 48
click at [188, 339] on input "text" at bounding box center [212, 350] width 136 height 22
click at [198, 295] on textarea at bounding box center [212, 306] width 136 height 48
click at [189, 337] on form "**********" at bounding box center [678, 326] width 1283 height 478
click at [194, 285] on textarea at bounding box center [212, 306] width 136 height 48
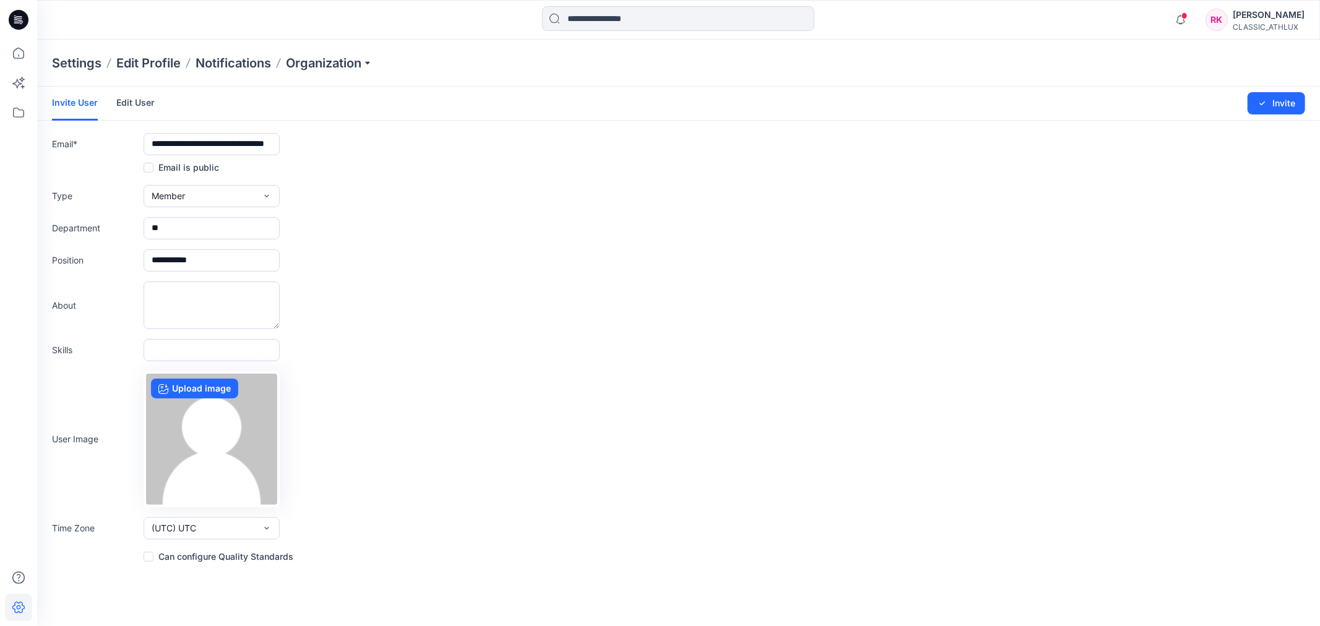
click at [149, 555] on span at bounding box center [149, 557] width 10 height 10
click at [1269, 104] on button "Invite" at bounding box center [1277, 103] width 58 height 22
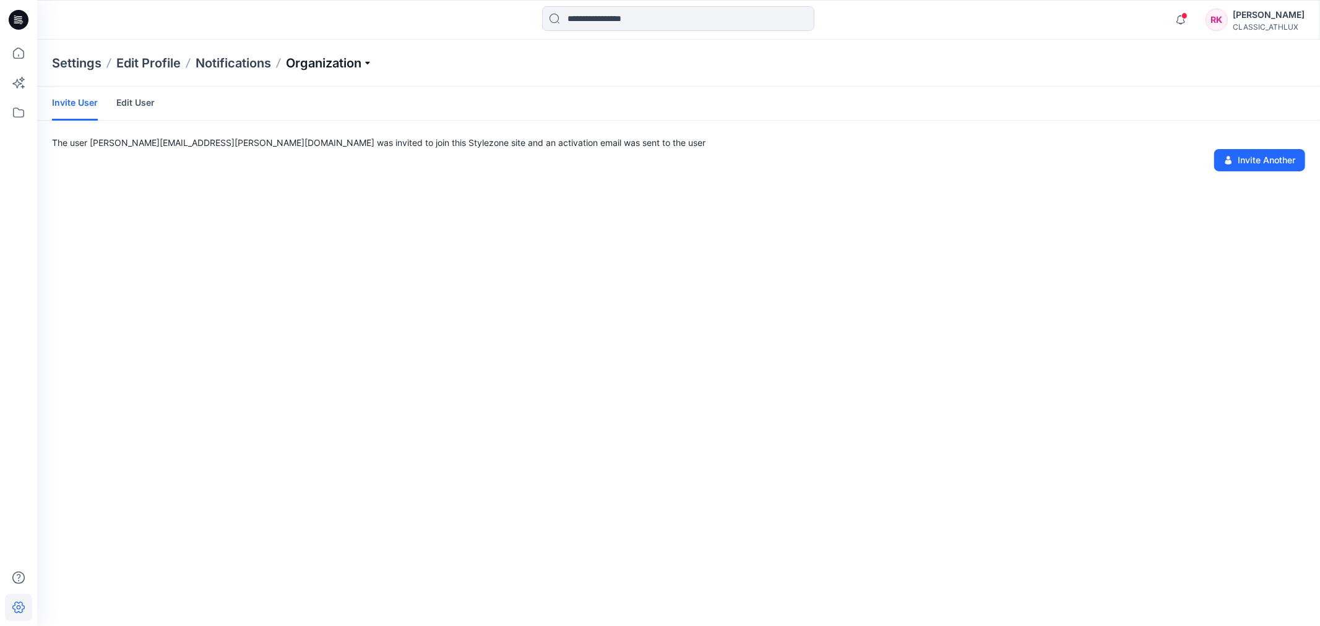
click at [347, 64] on p "Organization" at bounding box center [329, 62] width 87 height 17
click at [318, 202] on link "Organization Settings" at bounding box center [331, 190] width 181 height 25
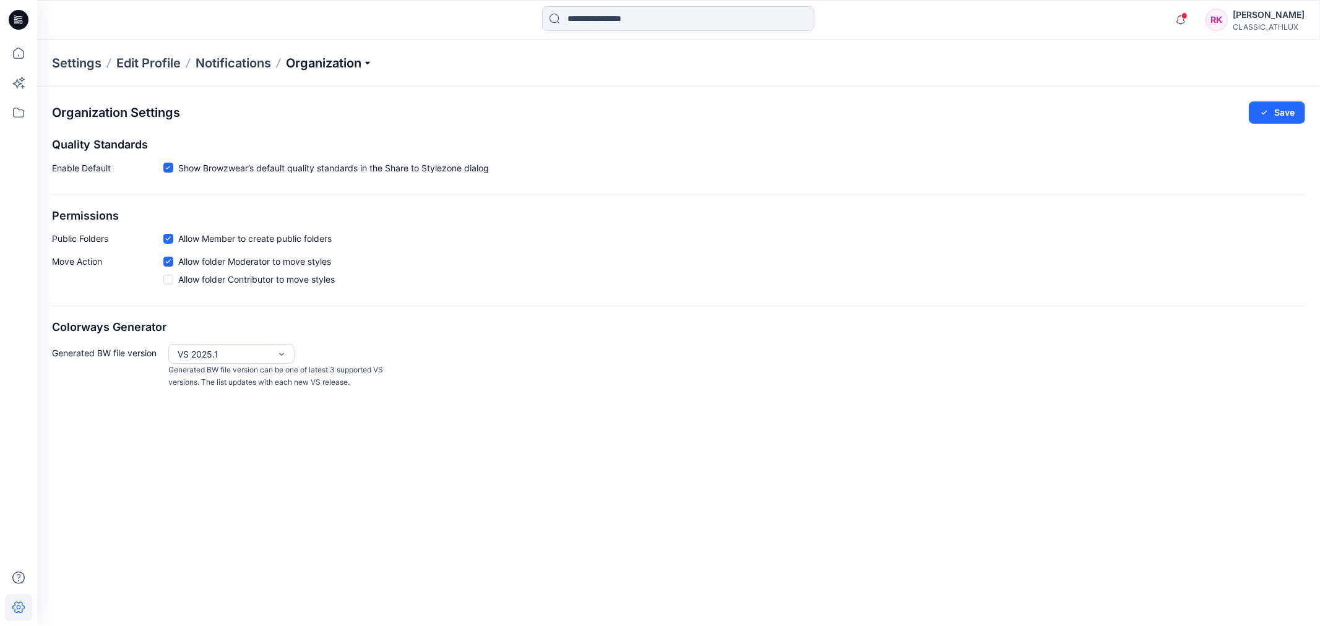
click at [373, 63] on p "Organization" at bounding box center [329, 62] width 87 height 17
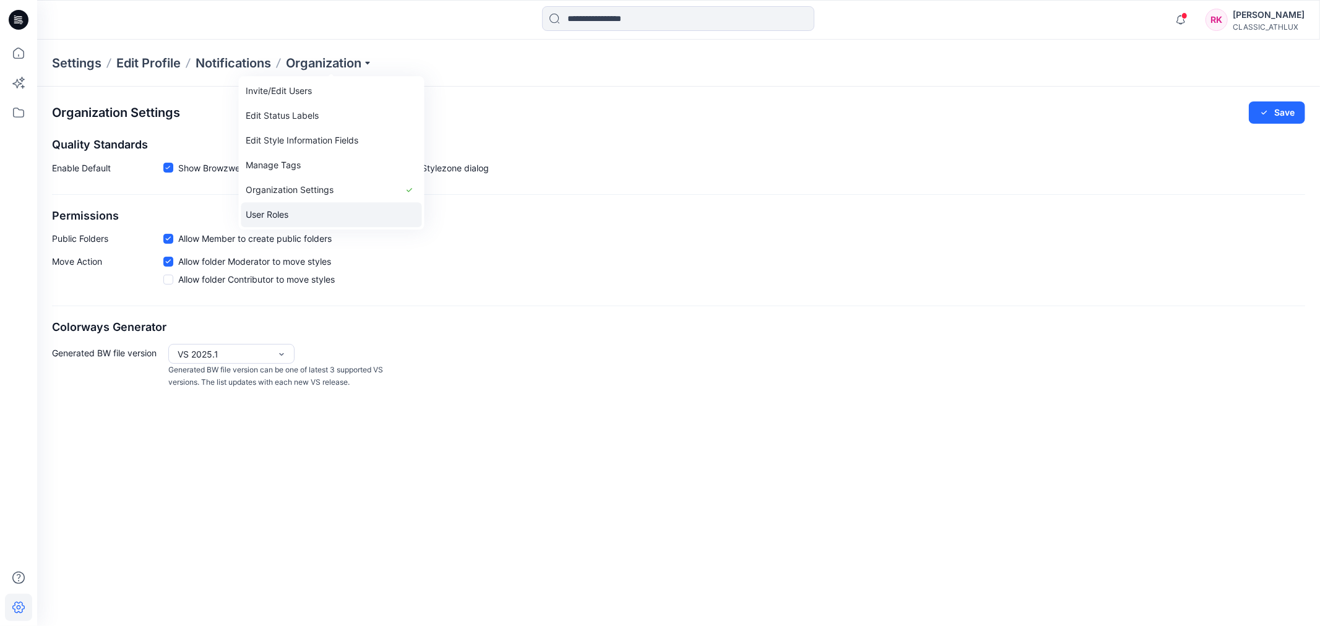
click at [308, 214] on link "User Roles" at bounding box center [331, 214] width 181 height 25
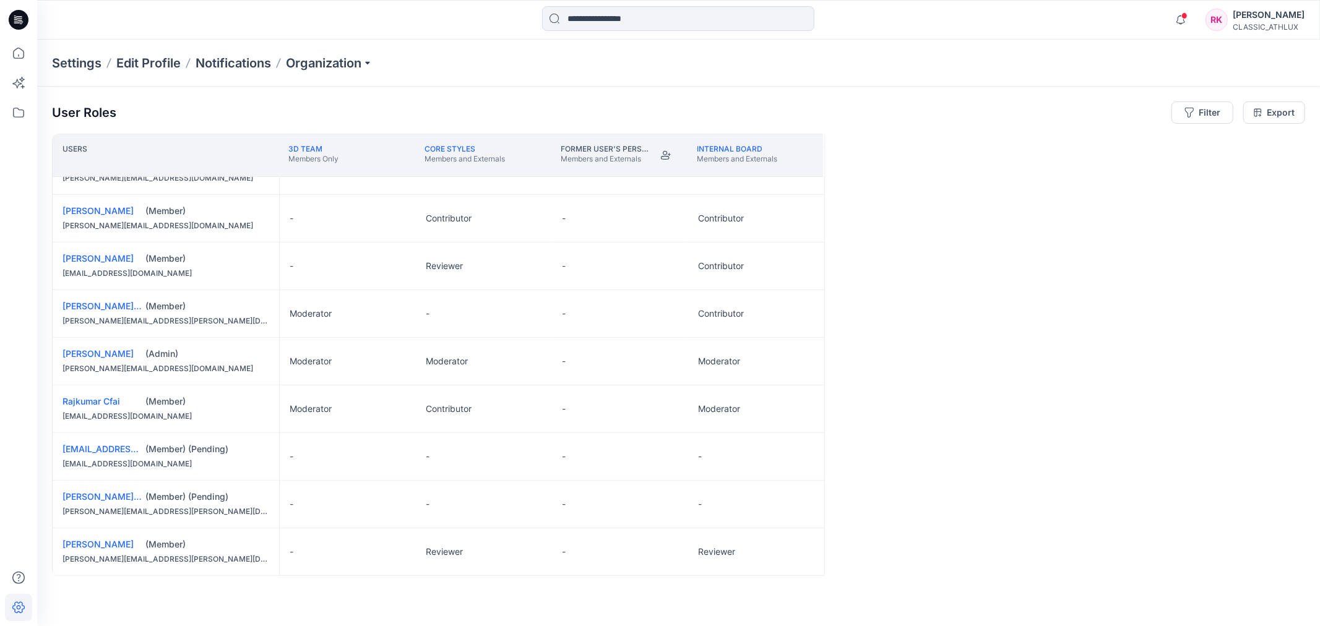
scroll to position [378, 0]
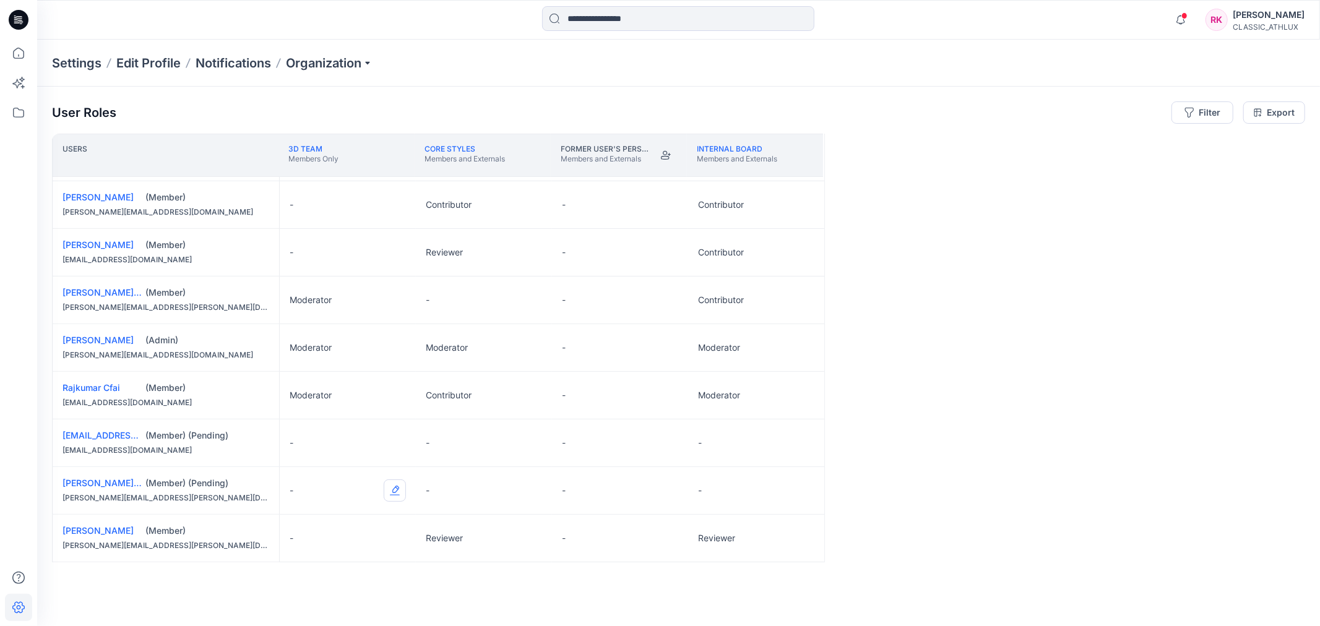
click at [397, 490] on button "Edit Role" at bounding box center [395, 491] width 22 height 22
click at [339, 563] on button "Contributor" at bounding box center [337, 565] width 134 height 22
click at [392, 440] on button "Edit Role" at bounding box center [395, 443] width 22 height 22
click at [316, 511] on button "Contributor" at bounding box center [337, 517] width 134 height 22
click at [805, 441] on button "Edit Role" at bounding box center [803, 443] width 22 height 22
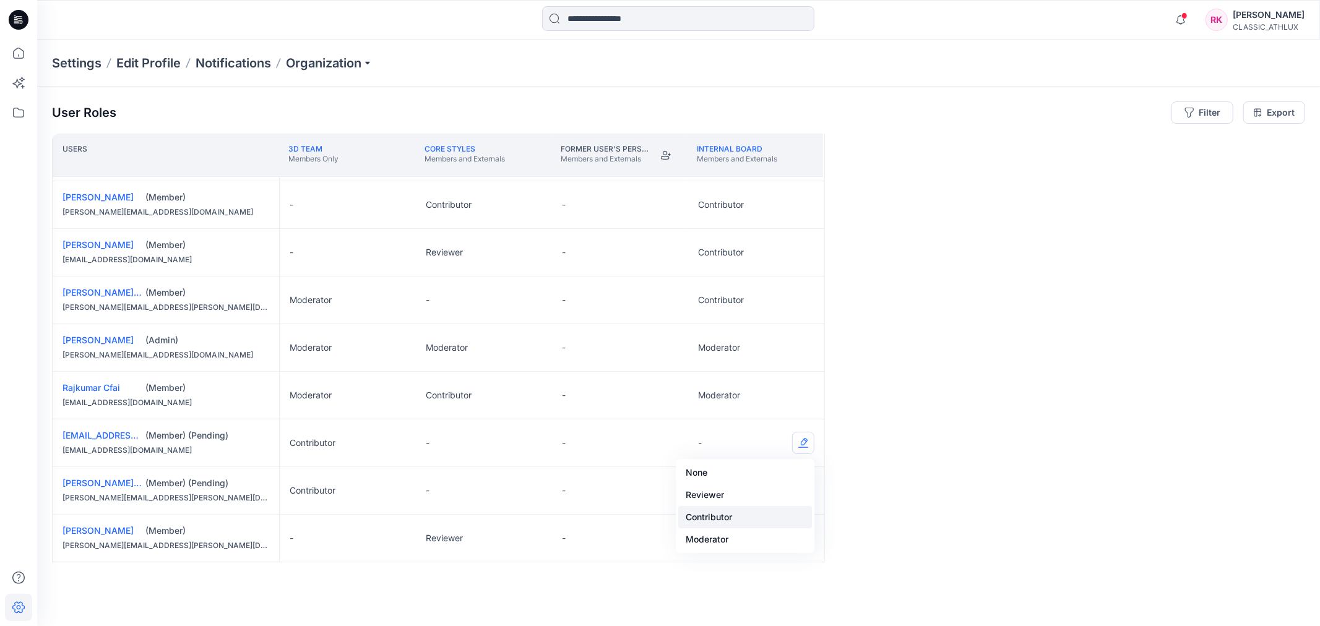
click at [730, 514] on button "Contributor" at bounding box center [745, 517] width 134 height 22
click at [803, 489] on button "Edit Role" at bounding box center [803, 491] width 22 height 22
click at [725, 563] on button "Contributor" at bounding box center [745, 565] width 134 height 22
click at [978, 465] on div "Users 3D Team Members Only CORE Styles Members and Externals Former User's Pers…" at bounding box center [678, 356] width 1253 height 444
